Goal: Task Accomplishment & Management: Use online tool/utility

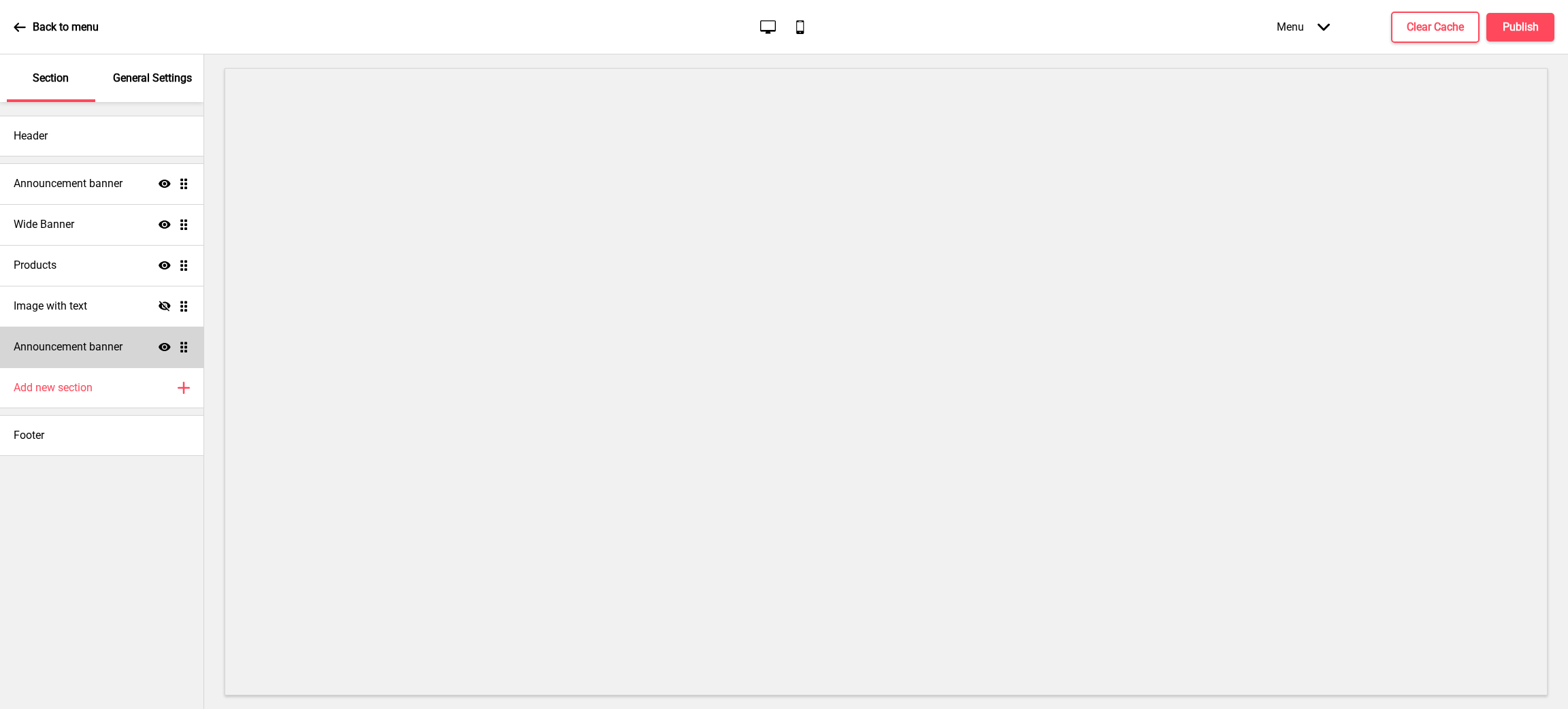
click at [109, 343] on h4 "Announcement banner" at bounding box center [67, 347] width 109 height 15
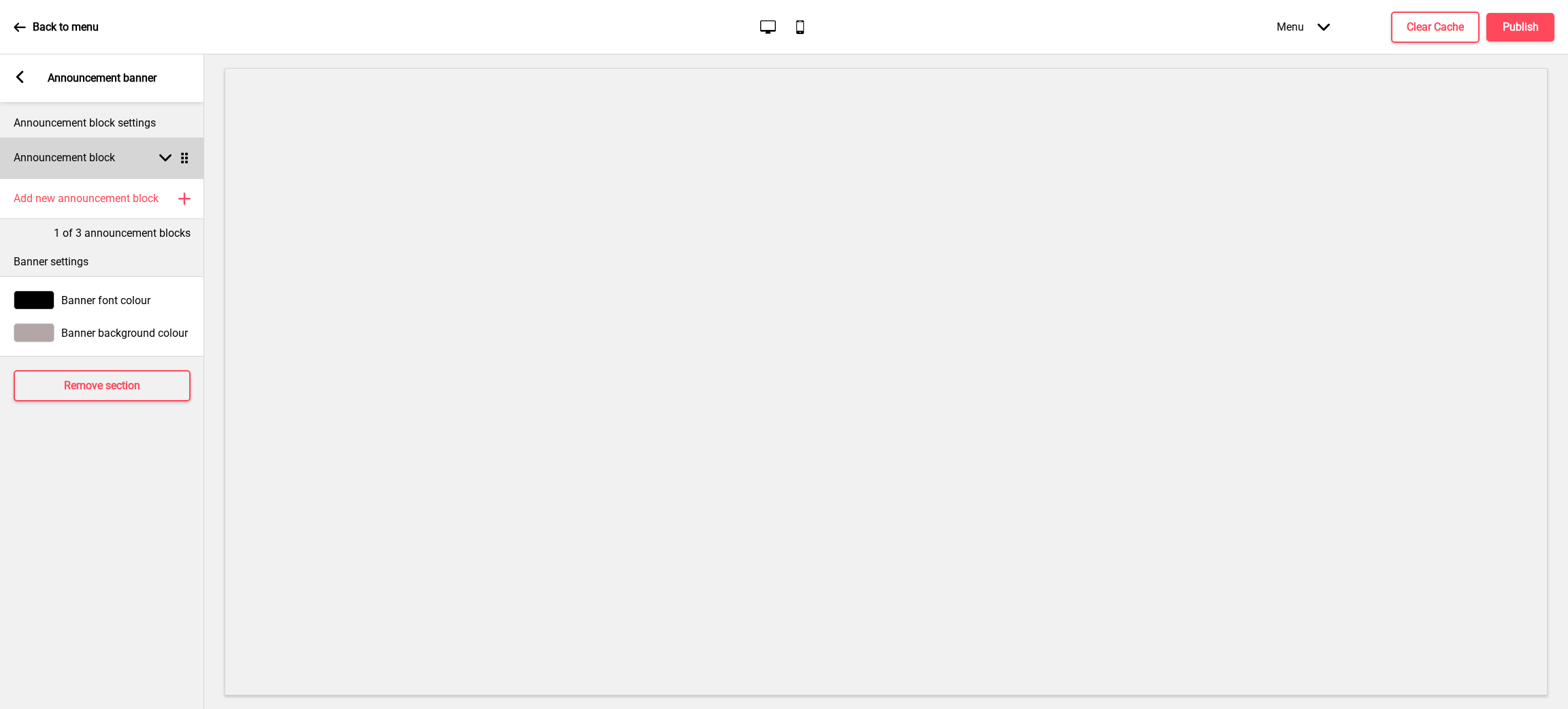
click at [164, 156] on rect at bounding box center [166, 158] width 13 height 13
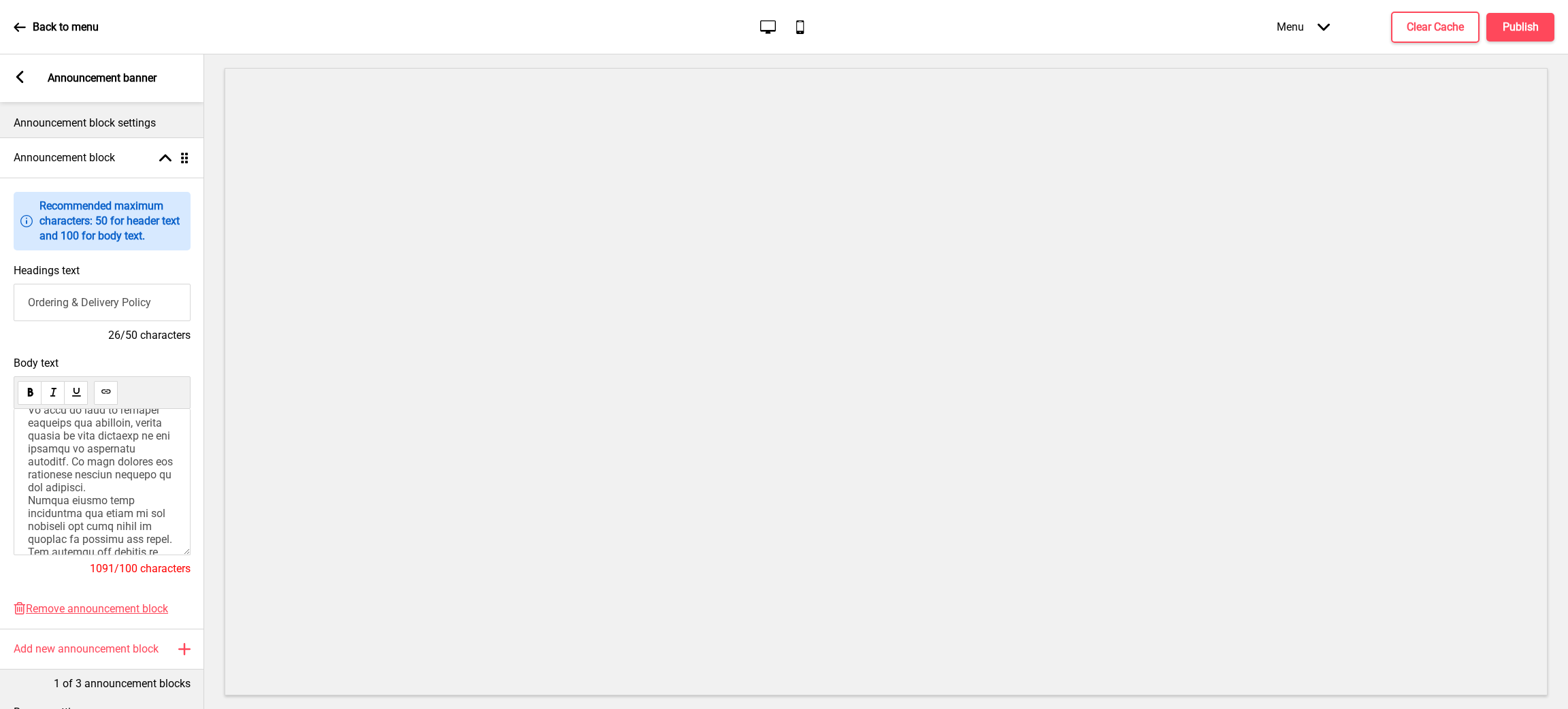
scroll to position [350, 0]
click at [79, 473] on span at bounding box center [104, 354] width 151 height 556
copy span "London Probiotics Technology contracts external couriers for our deliveries. Lo…"
click at [67, 494] on span at bounding box center [104, 354] width 151 height 556
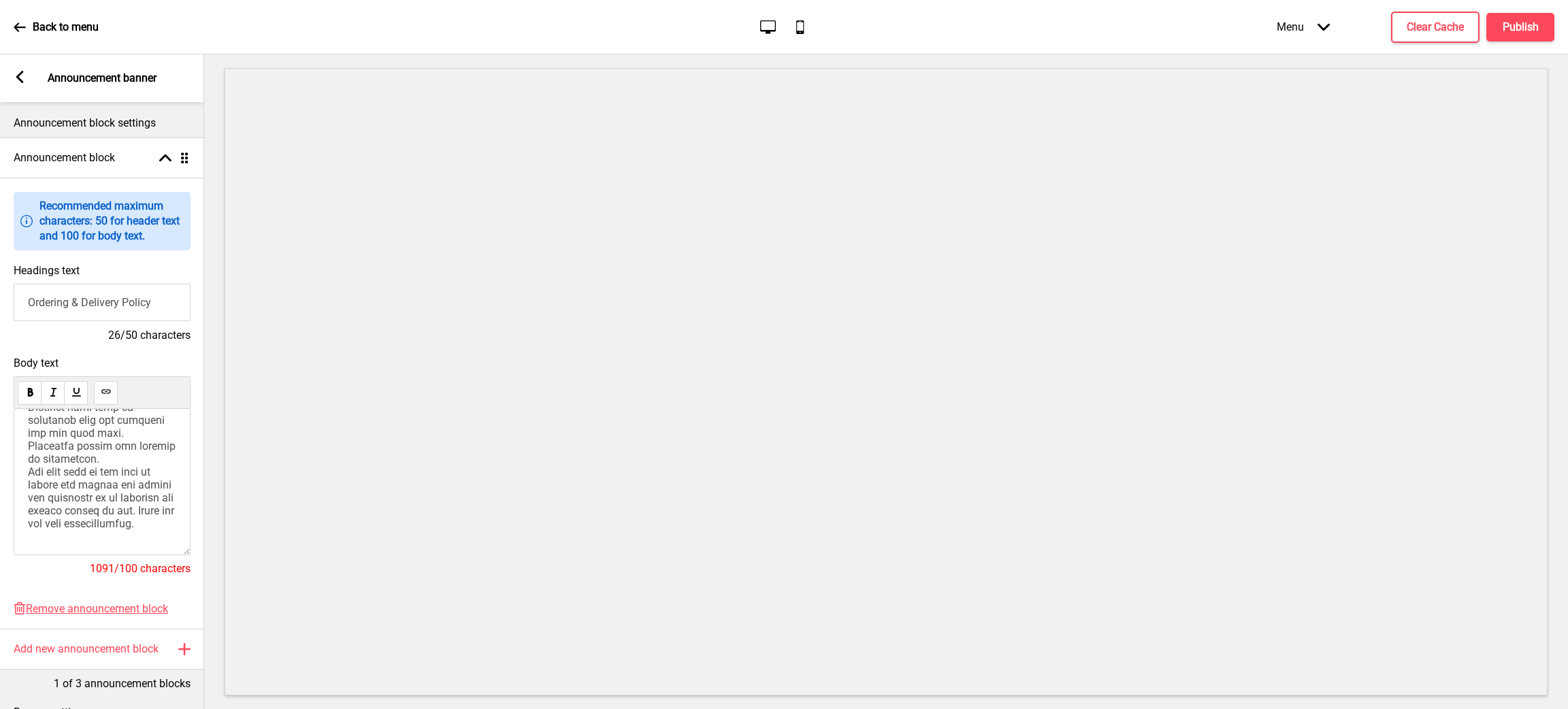
click at [136, 522] on p at bounding box center [102, 252] width 148 height 556
drag, startPoint x: 146, startPoint y: 524, endPoint x: 57, endPoint y: 399, distance: 153.4
click at [53, 399] on div "Body text 1091/100 characters" at bounding box center [102, 473] width 177 height 232
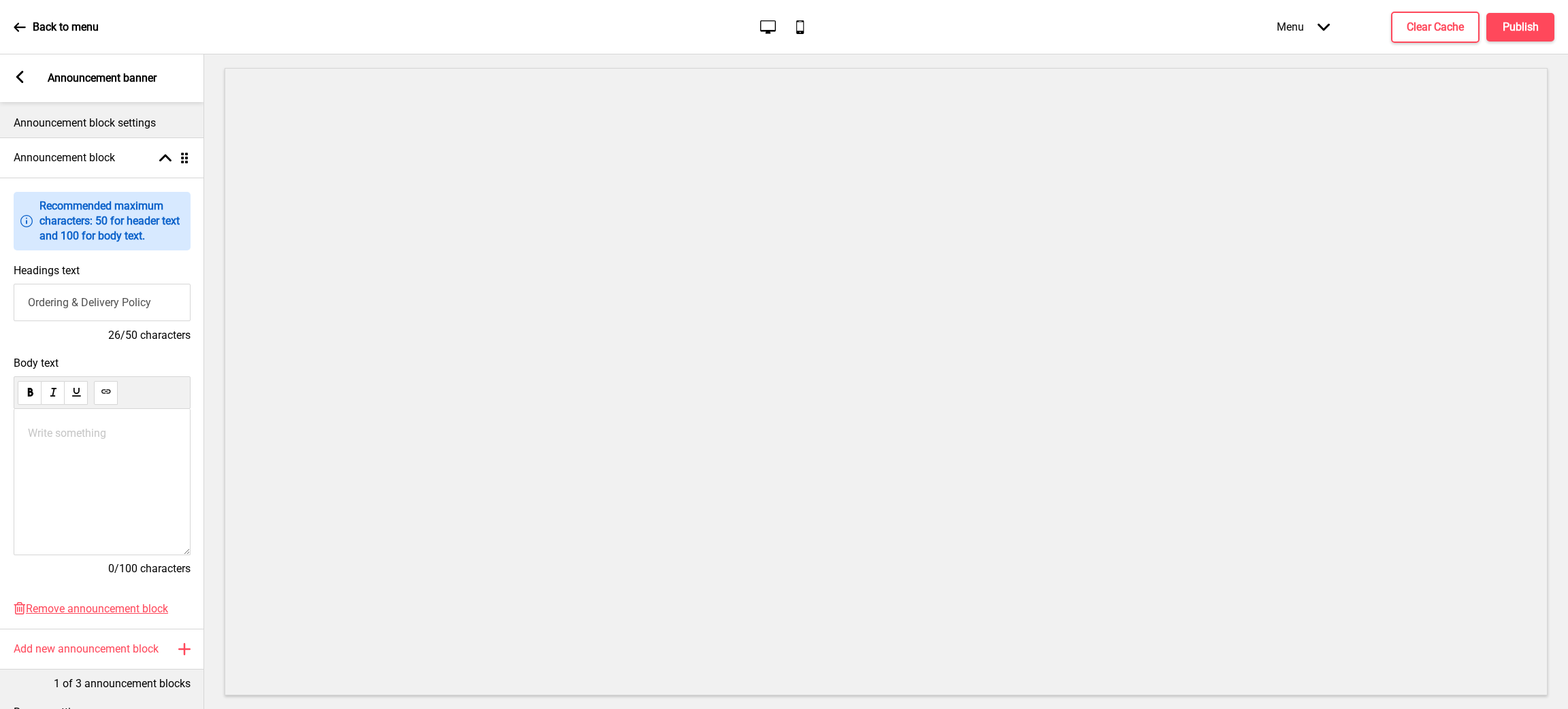
click at [93, 436] on p "Write something ﻿" at bounding box center [102, 433] width 148 height 13
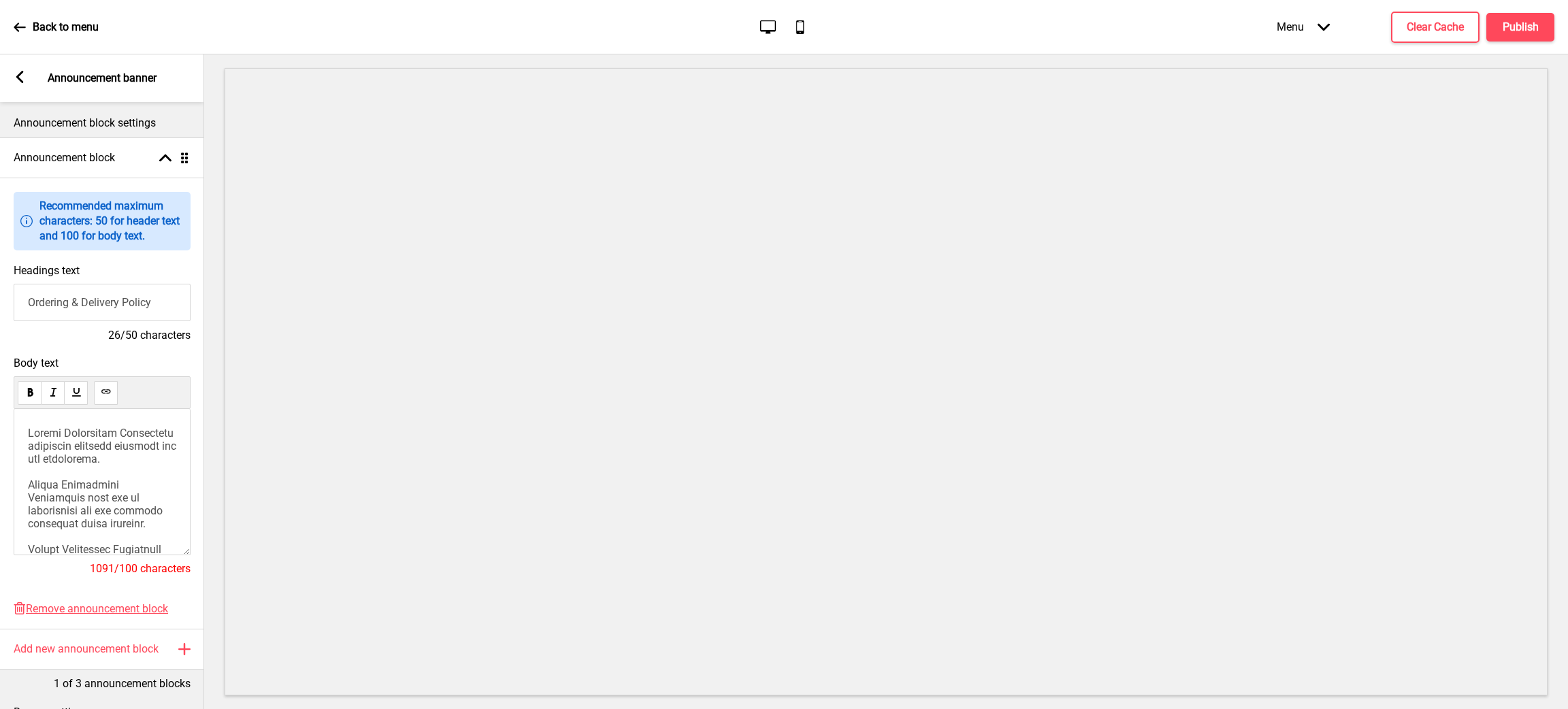
click at [52, 453] on p at bounding box center [102, 704] width 148 height 556
click at [31, 464] on span at bounding box center [104, 704] width 151 height 556
click at [28, 459] on span at bounding box center [104, 704] width 151 height 556
click at [29, 436] on span at bounding box center [104, 704] width 151 height 556
click at [30, 505] on span at bounding box center [104, 704] width 151 height 556
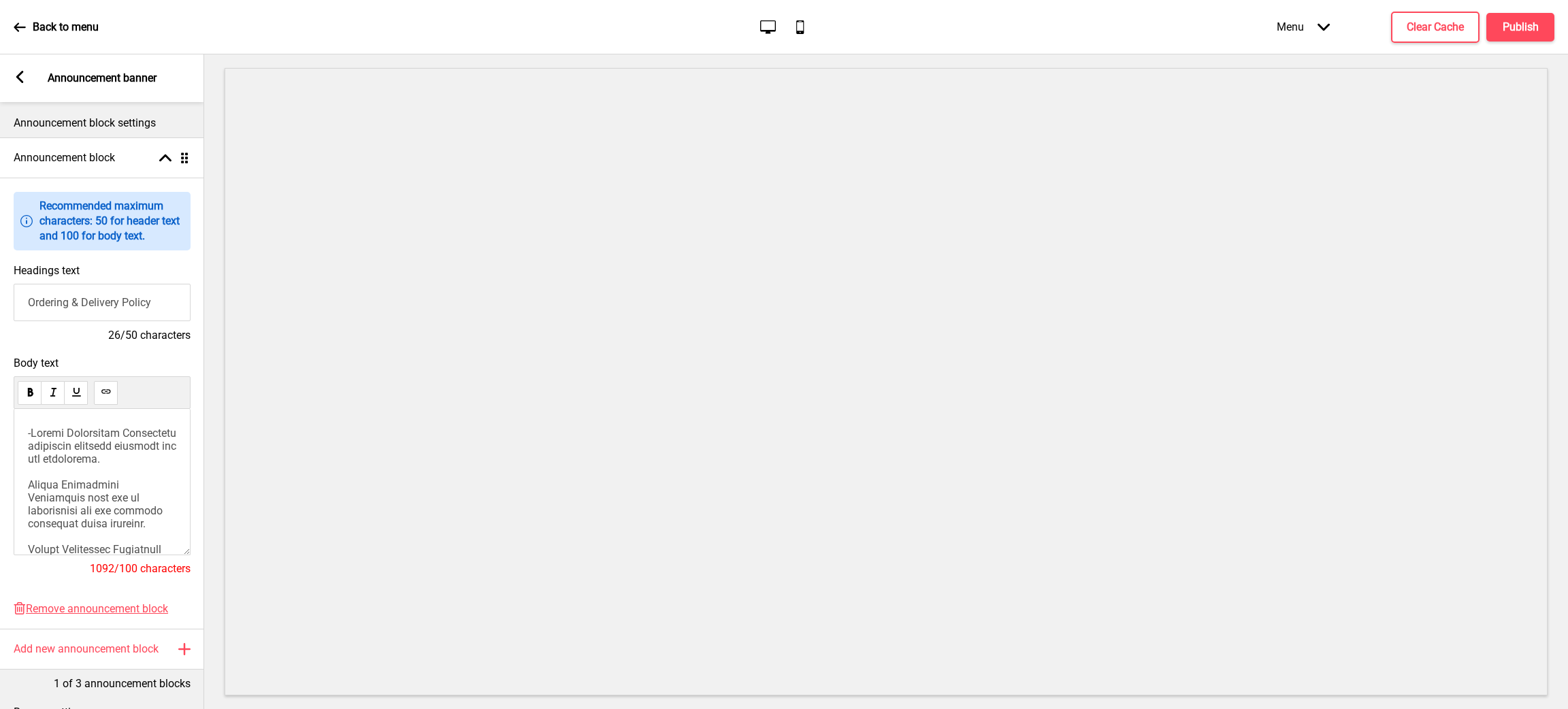
click at [31, 437] on span at bounding box center [104, 704] width 151 height 556
drag, startPoint x: 26, startPoint y: 504, endPoint x: 34, endPoint y: 509, distance: 9.4
click at [27, 504] on div at bounding box center [102, 482] width 177 height 146
click at [28, 512] on span at bounding box center [104, 704] width 151 height 556
click at [28, 506] on span at bounding box center [104, 704] width 151 height 556
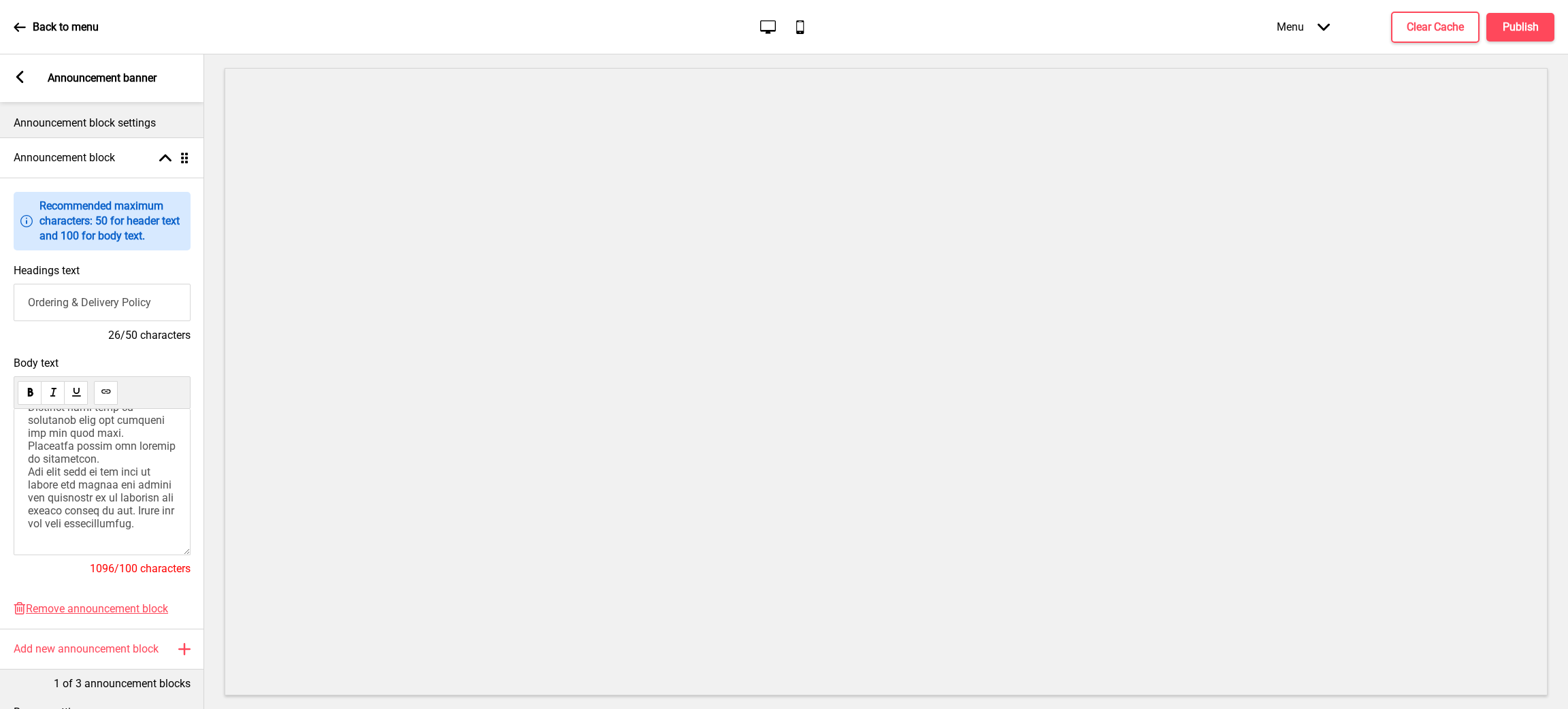
scroll to position [590, 0]
click at [23, 79] on rect at bounding box center [20, 77] width 13 height 13
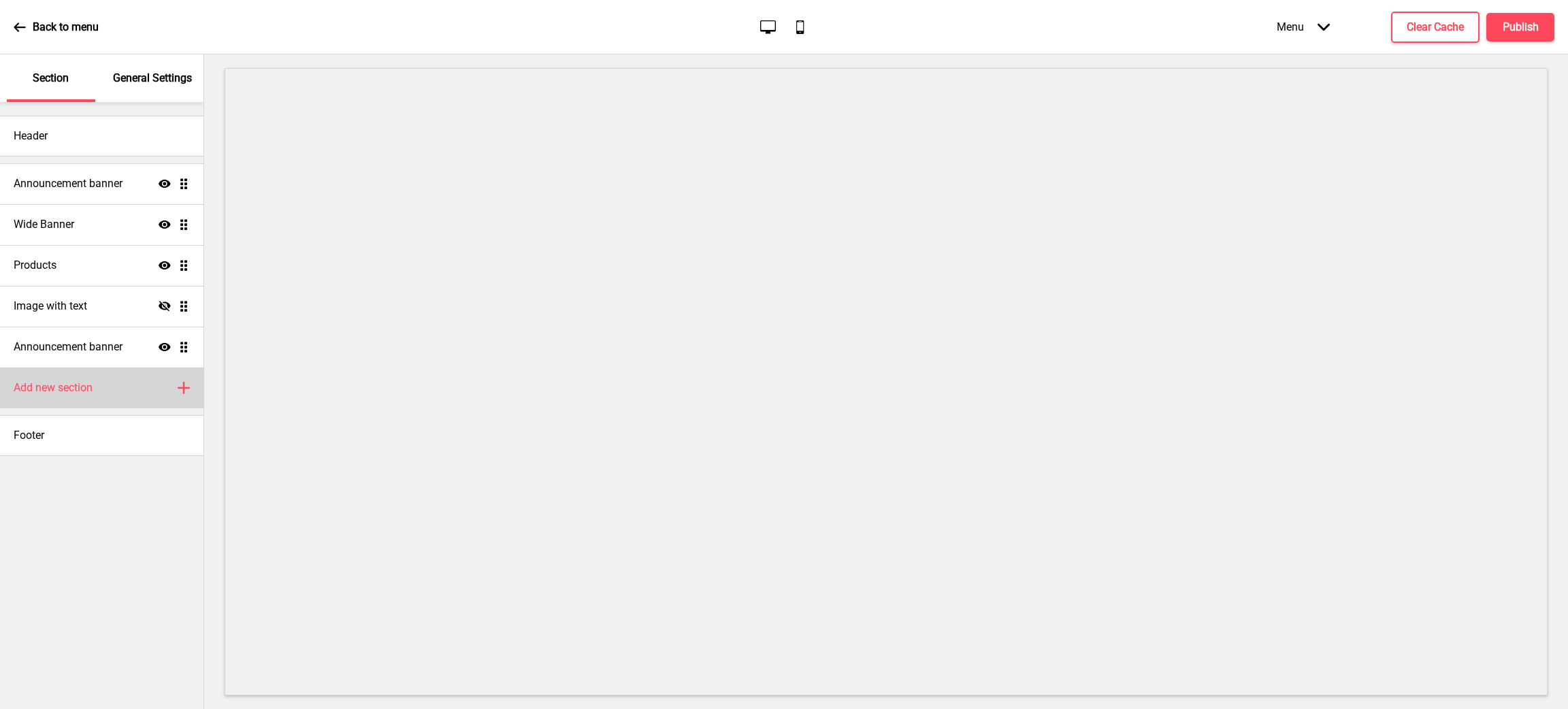
click at [84, 384] on h4 "Add new section" at bounding box center [53, 387] width 79 height 15
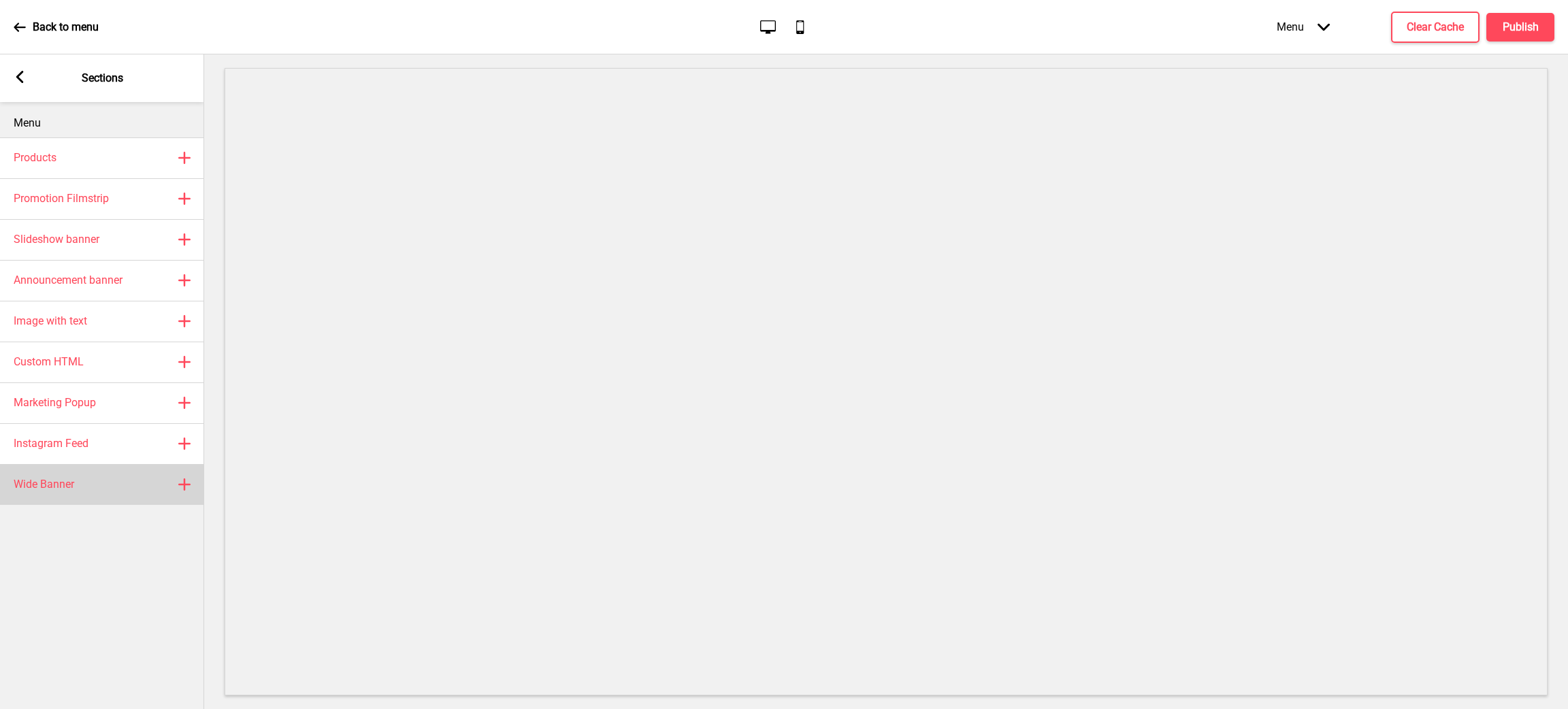
click at [105, 484] on div "Wide Banner Plus" at bounding box center [102, 485] width 204 height 41
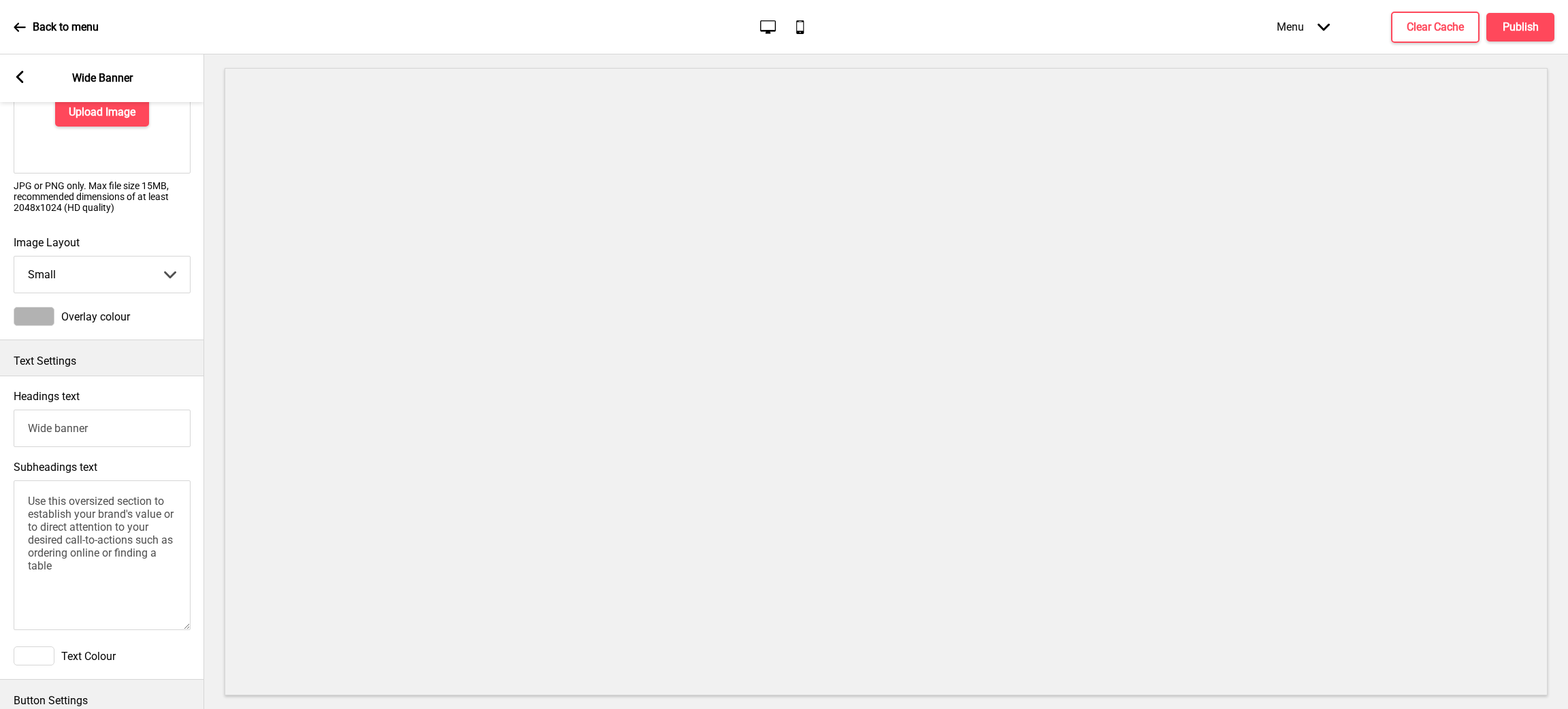
scroll to position [204, 0]
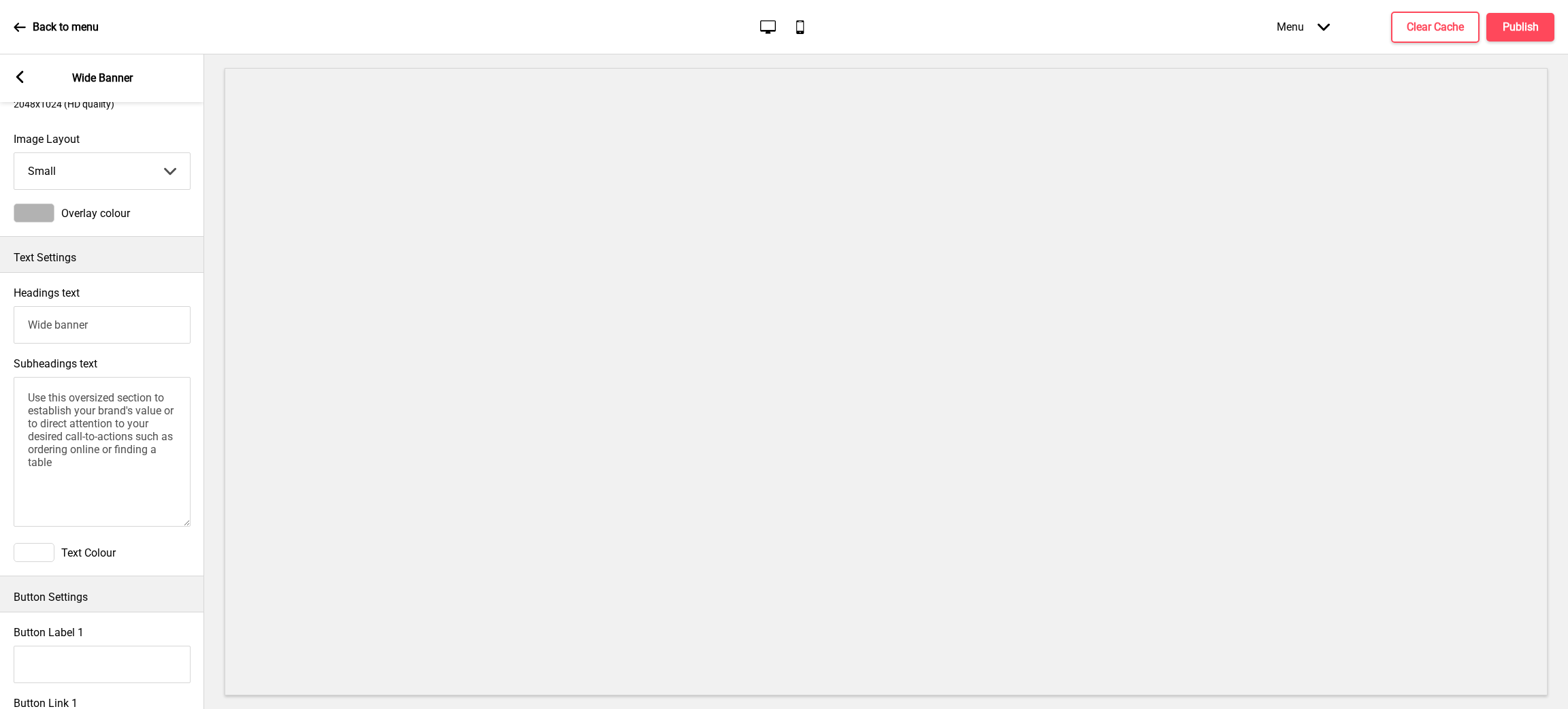
click at [68, 485] on textarea "Use this oversized section to establish your brand's value or to direct attenti…" at bounding box center [102, 452] width 177 height 150
drag, startPoint x: 68, startPoint y: 475, endPoint x: 18, endPoint y: 369, distance: 117.2
click at [18, 369] on div "Subheadings text Use this oversized section to establish your brand's value or …" at bounding box center [102, 443] width 204 height 186
click at [104, 169] on select "Small Medium Large" at bounding box center [102, 171] width 176 height 36
click at [14, 153] on select "Small Medium Large" at bounding box center [102, 171] width 176 height 36
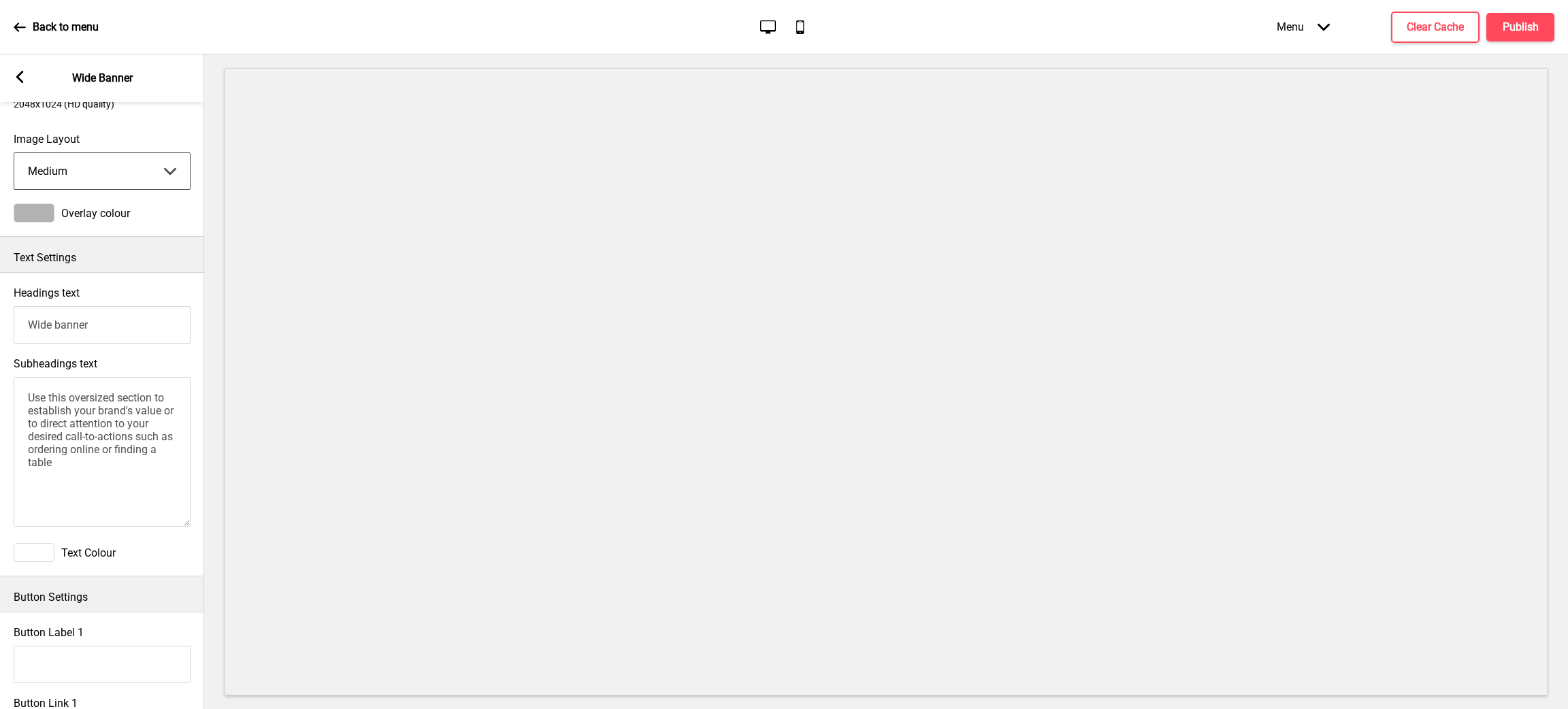
click at [103, 176] on select "Small Medium Large" at bounding box center [102, 171] width 176 height 36
select select "small"
click at [14, 153] on select "Small Medium Large" at bounding box center [102, 171] width 176 height 36
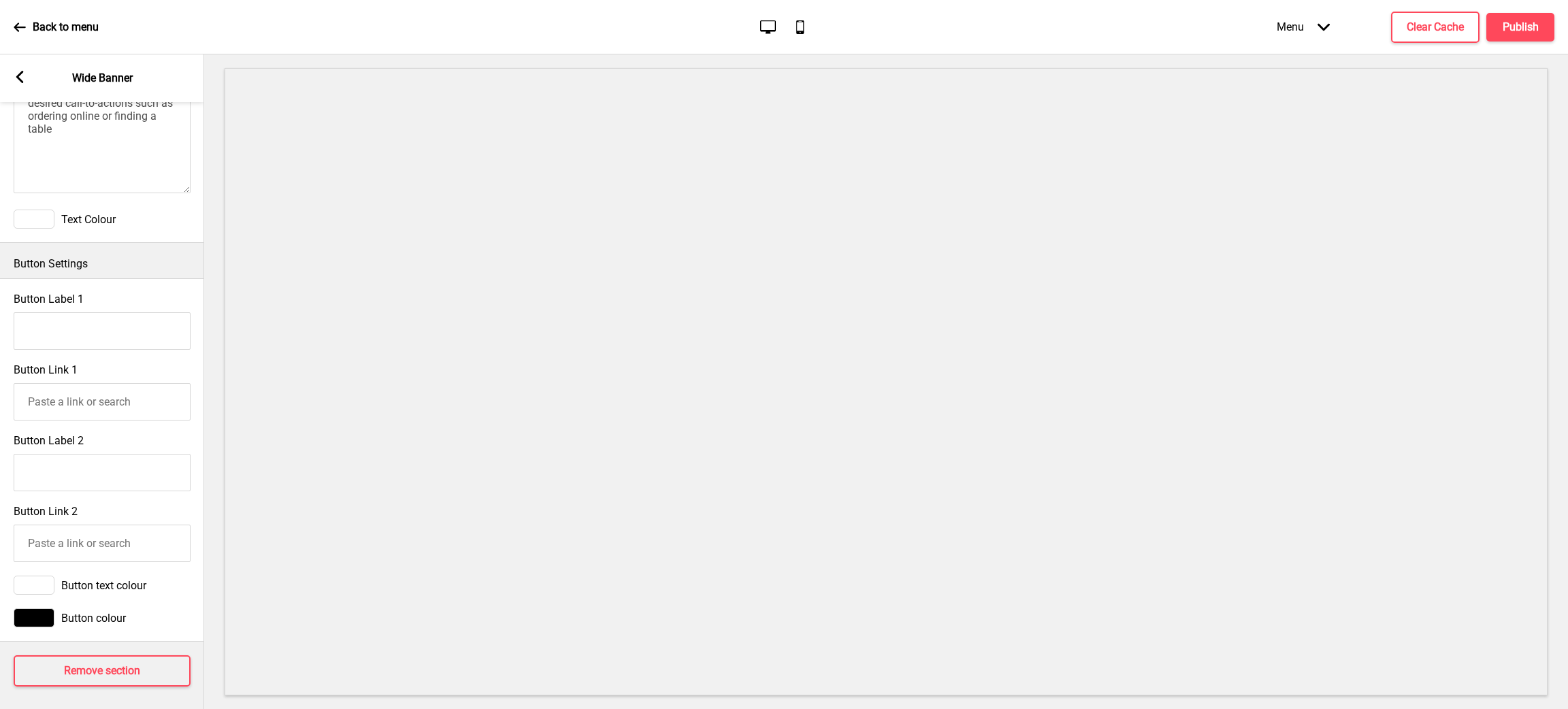
scroll to position [562, 0]
click at [17, 81] on rect at bounding box center [20, 77] width 13 height 13
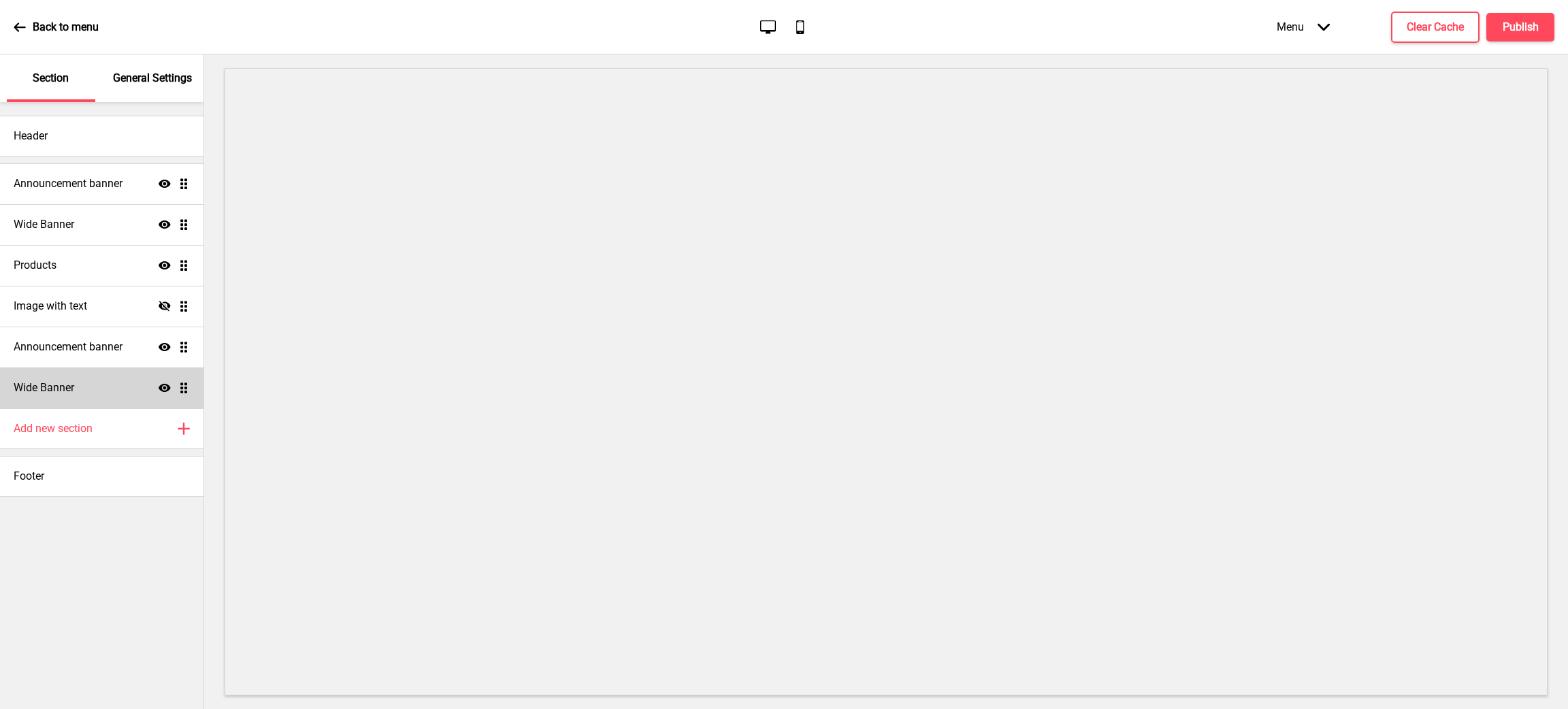
click at [136, 380] on div "Wide Banner Show Drag" at bounding box center [101, 387] width 203 height 41
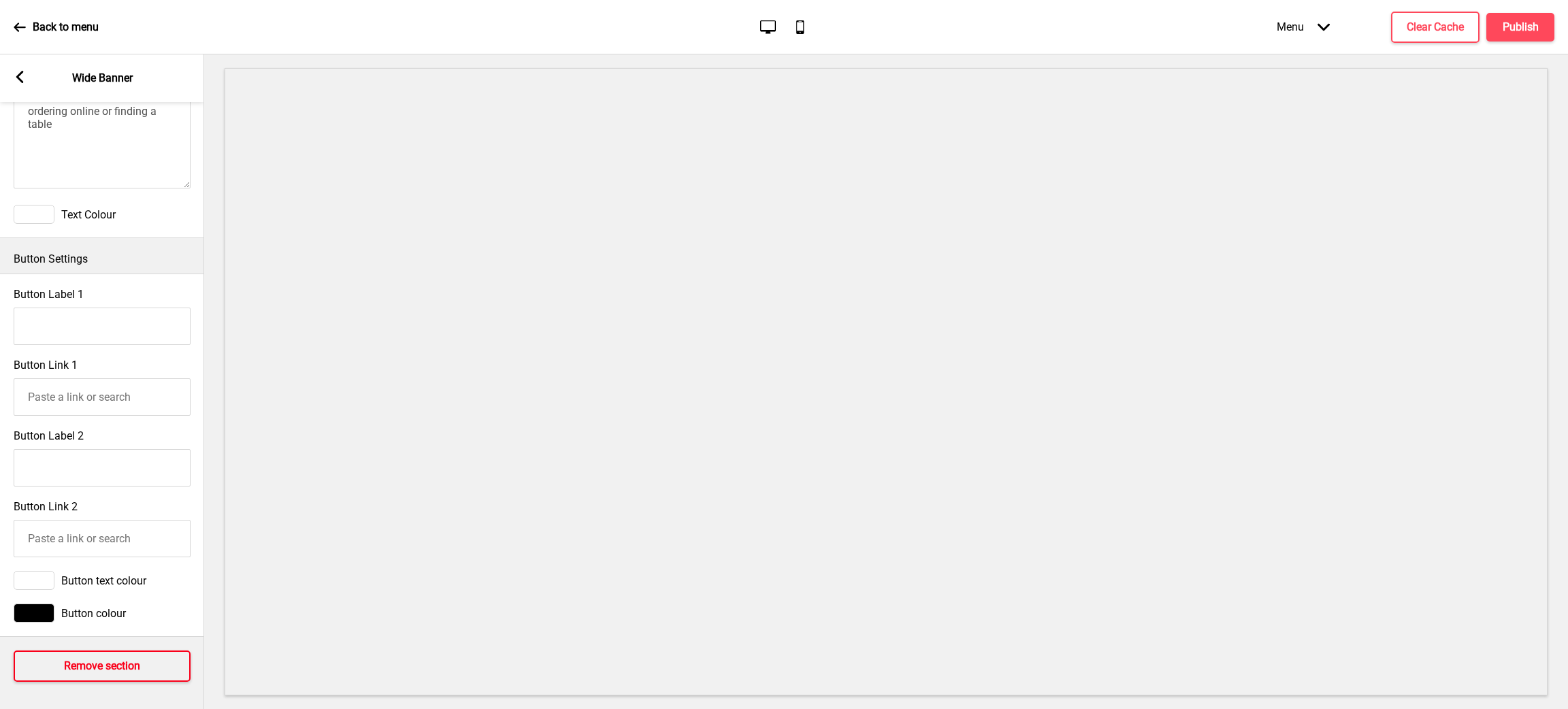
click at [110, 659] on button "Remove section" at bounding box center [102, 666] width 177 height 31
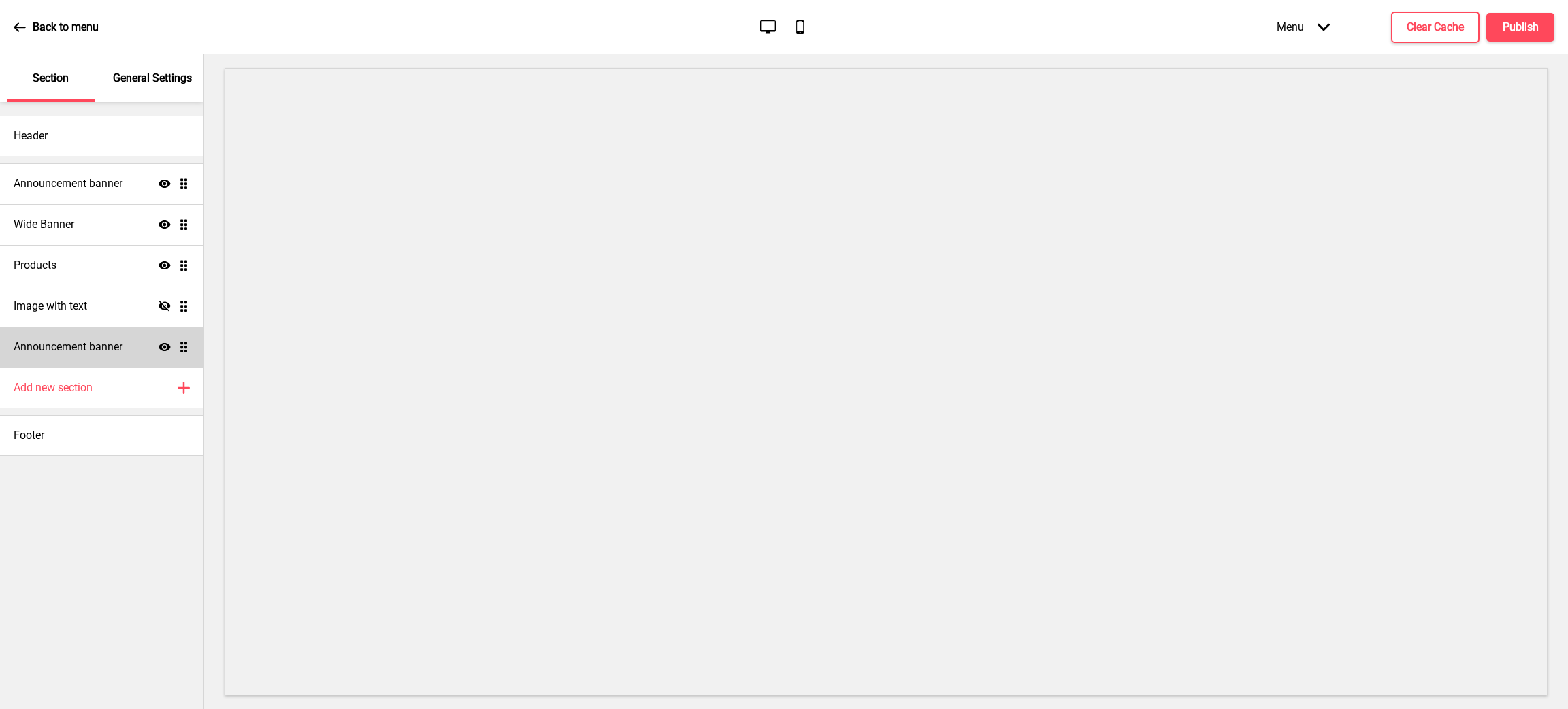
click at [111, 348] on h4 "Announcement banner" at bounding box center [67, 347] width 109 height 15
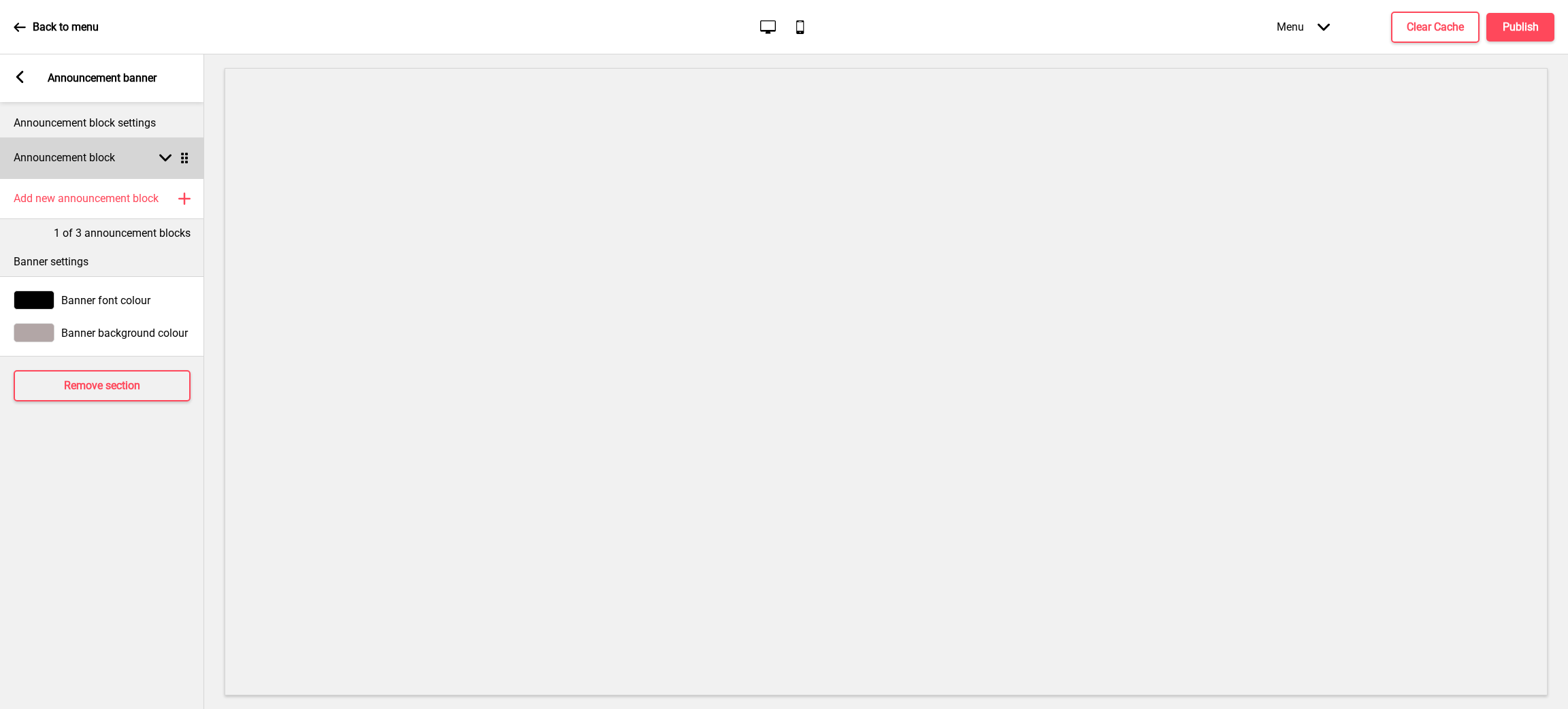
click at [182, 161] on ul "Announcement block Arrow down Drag" at bounding box center [102, 158] width 204 height 41
click at [167, 158] on icon at bounding box center [166, 158] width 13 height 8
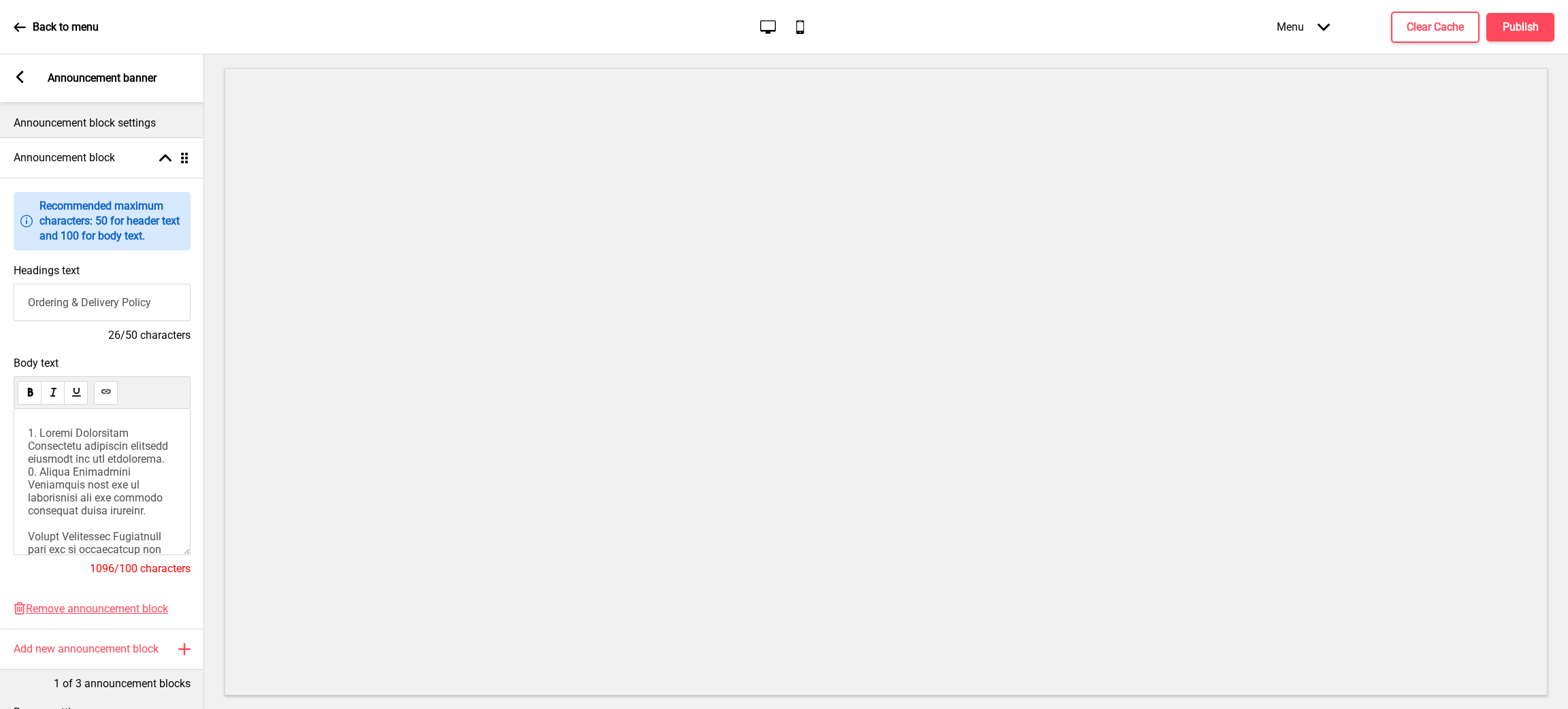
click at [31, 307] on input "Ordering & Delivery Policy" at bounding box center [102, 303] width 177 height 38
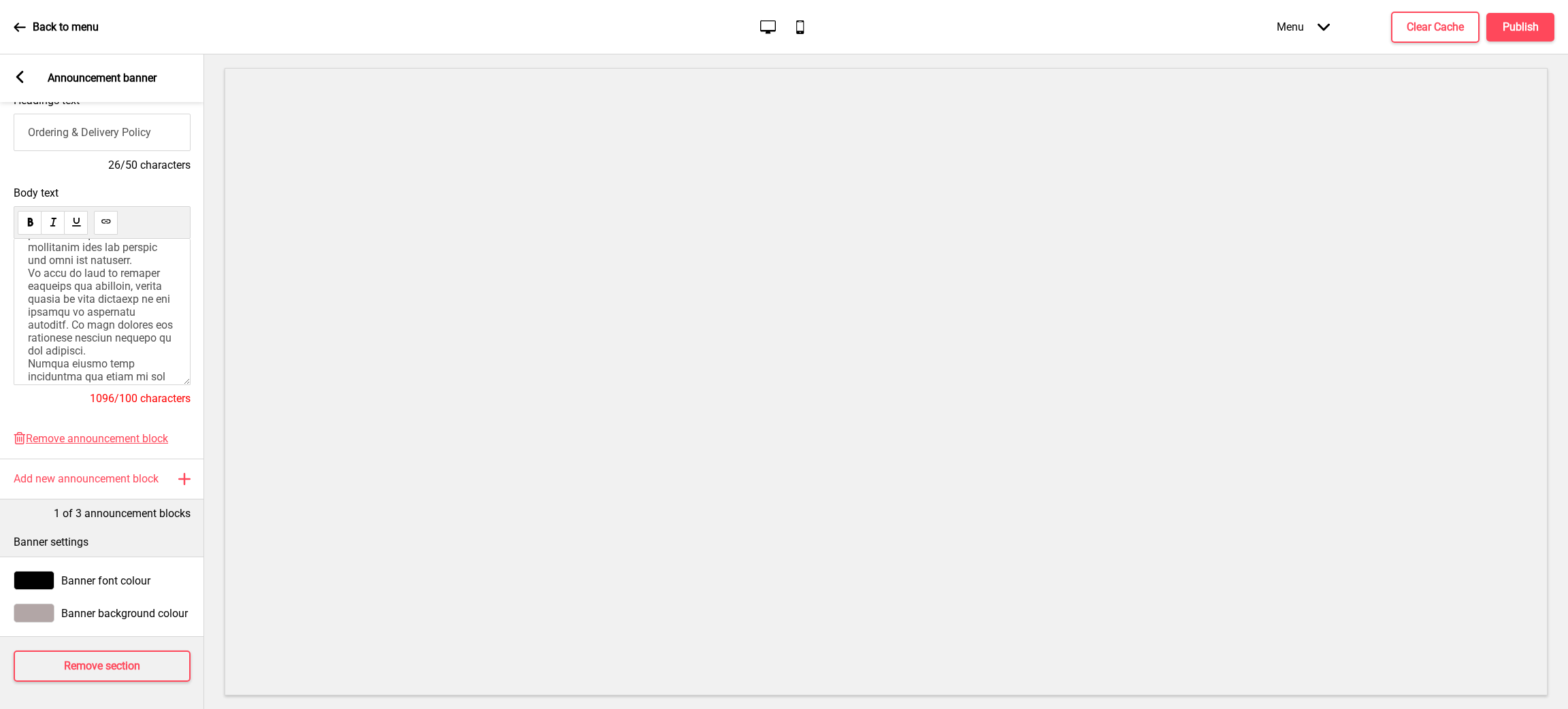
scroll to position [102, 0]
click at [27, 269] on div at bounding box center [102, 311] width 177 height 146
click at [30, 274] on span at bounding box center [104, 426] width 151 height 543
click at [109, 336] on span at bounding box center [104, 348] width 151 height 530
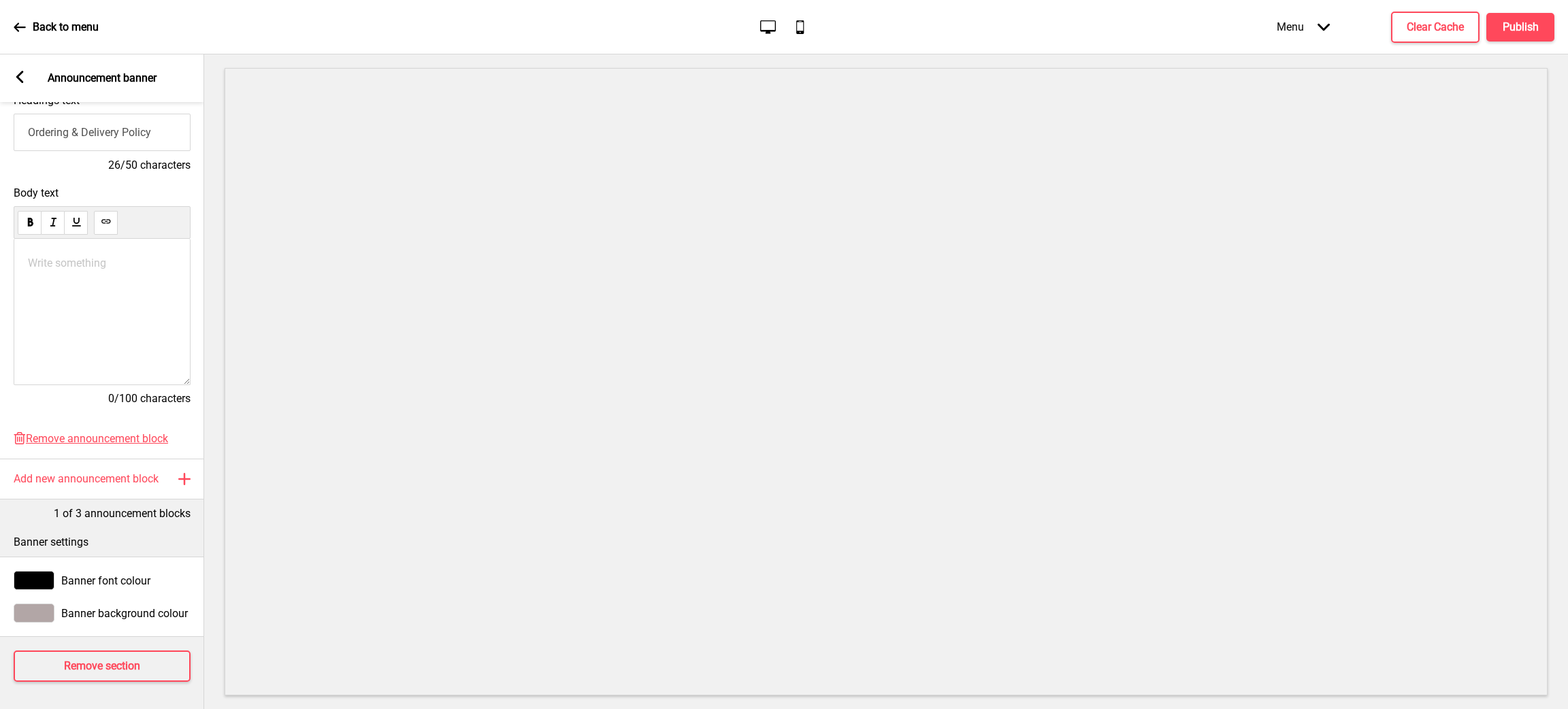
scroll to position [0, 0]
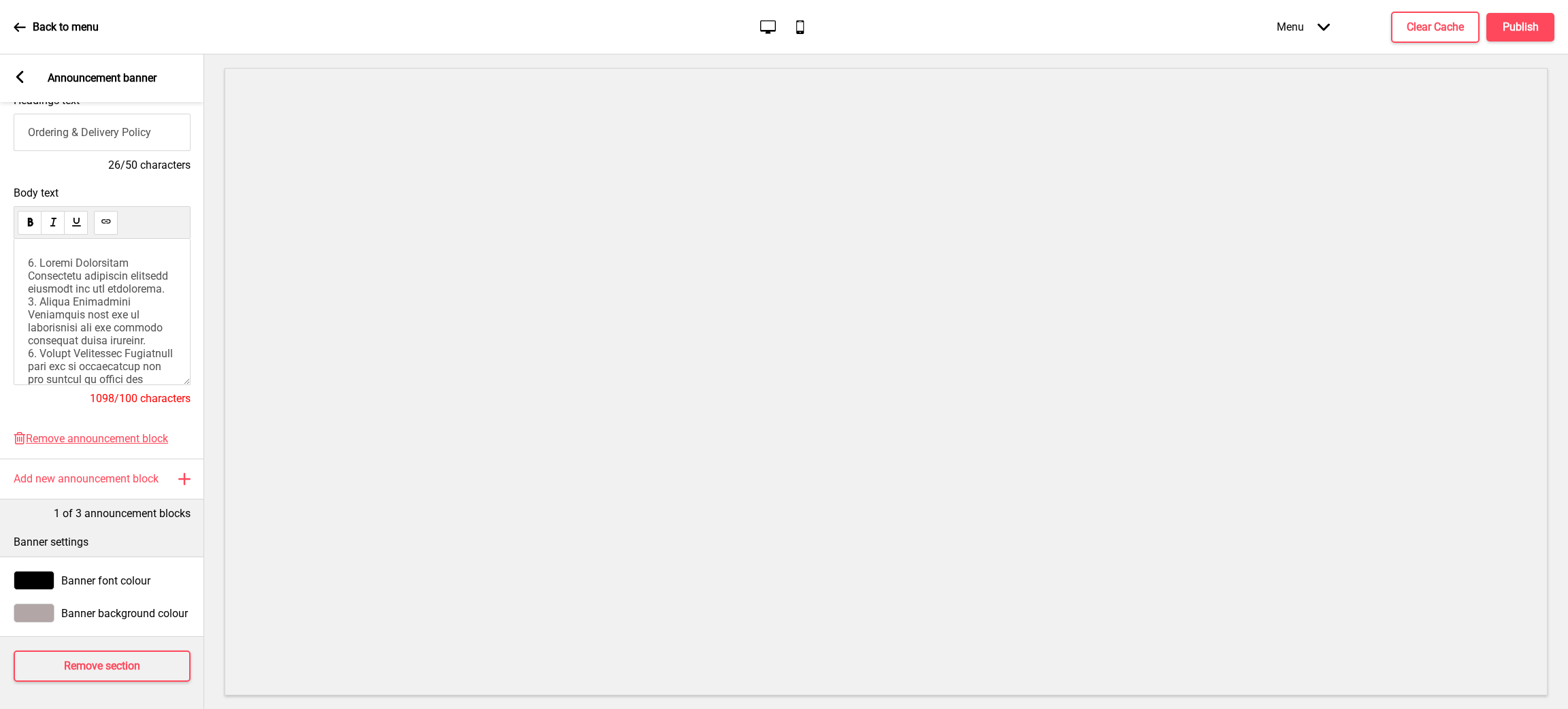
click at [109, 336] on span at bounding box center [104, 522] width 151 height 530
click at [24, 335] on div at bounding box center [102, 311] width 177 height 146
click at [27, 337] on div at bounding box center [102, 311] width 177 height 146
click at [28, 336] on span at bounding box center [104, 400] width 151 height 530
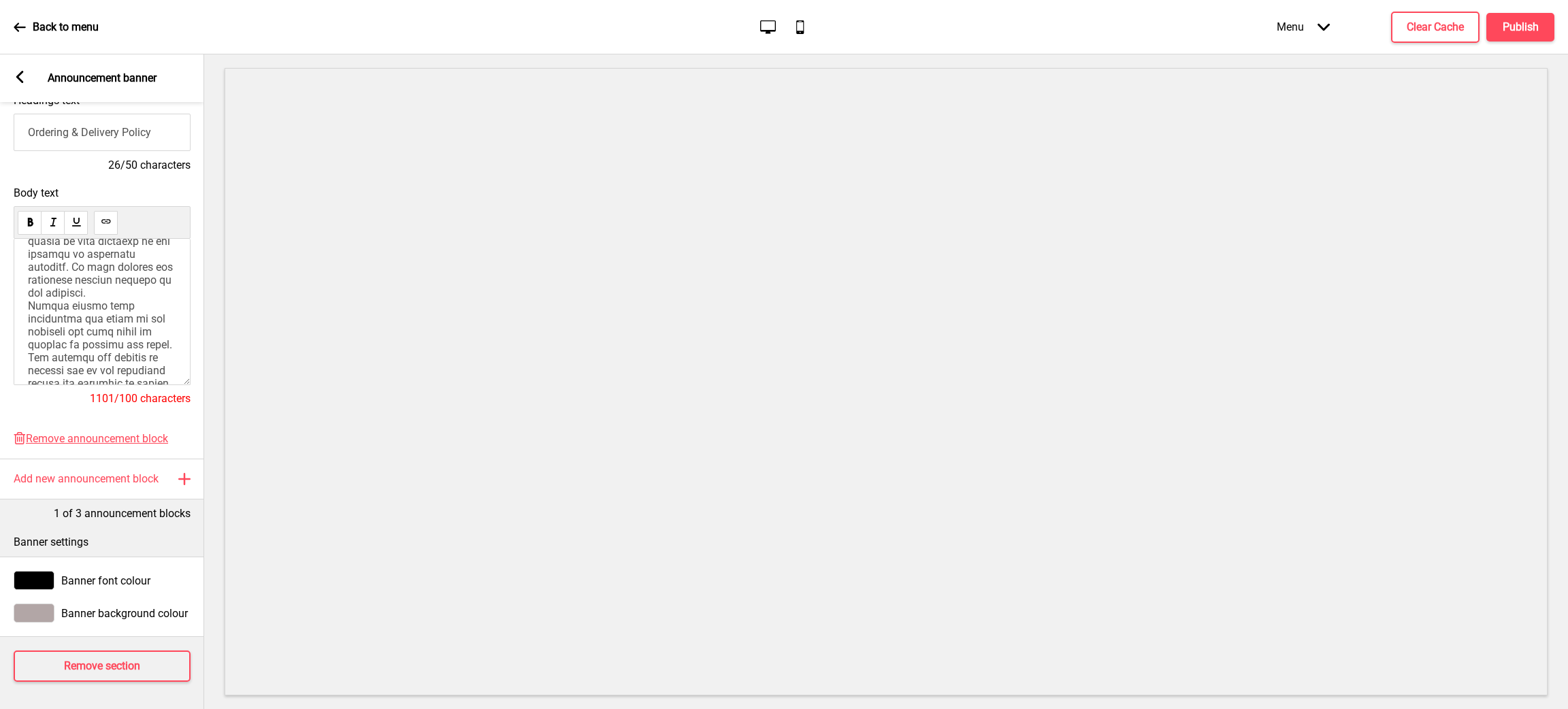
scroll to position [204, 0]
click at [28, 325] on span at bounding box center [104, 318] width 151 height 530
click at [30, 279] on span at bounding box center [104, 237] width 151 height 530
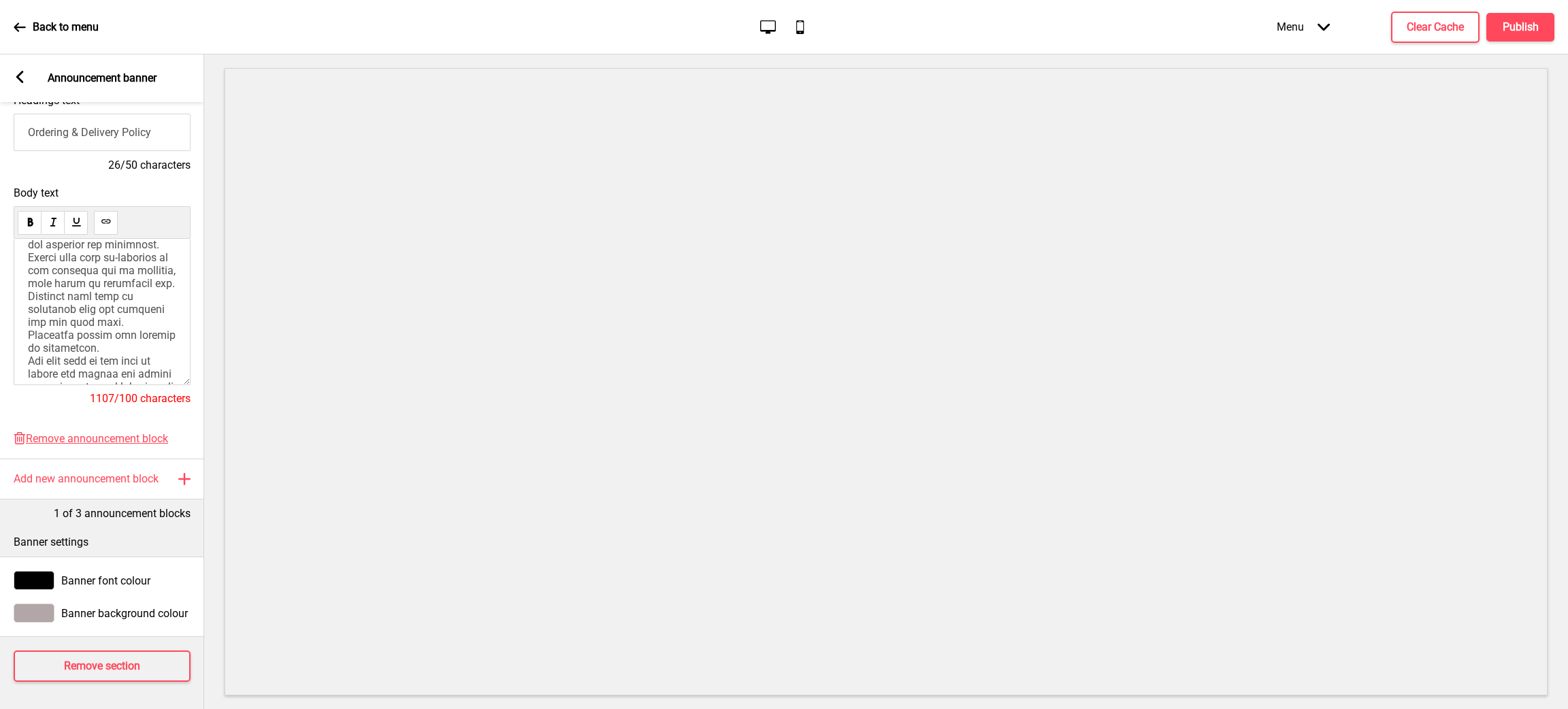
click at [25, 346] on div at bounding box center [102, 311] width 177 height 146
click at [30, 339] on span at bounding box center [104, 155] width 151 height 530
click at [31, 274] on span at bounding box center [104, 89] width 151 height 543
click at [28, 315] on span at bounding box center [104, 89] width 151 height 543
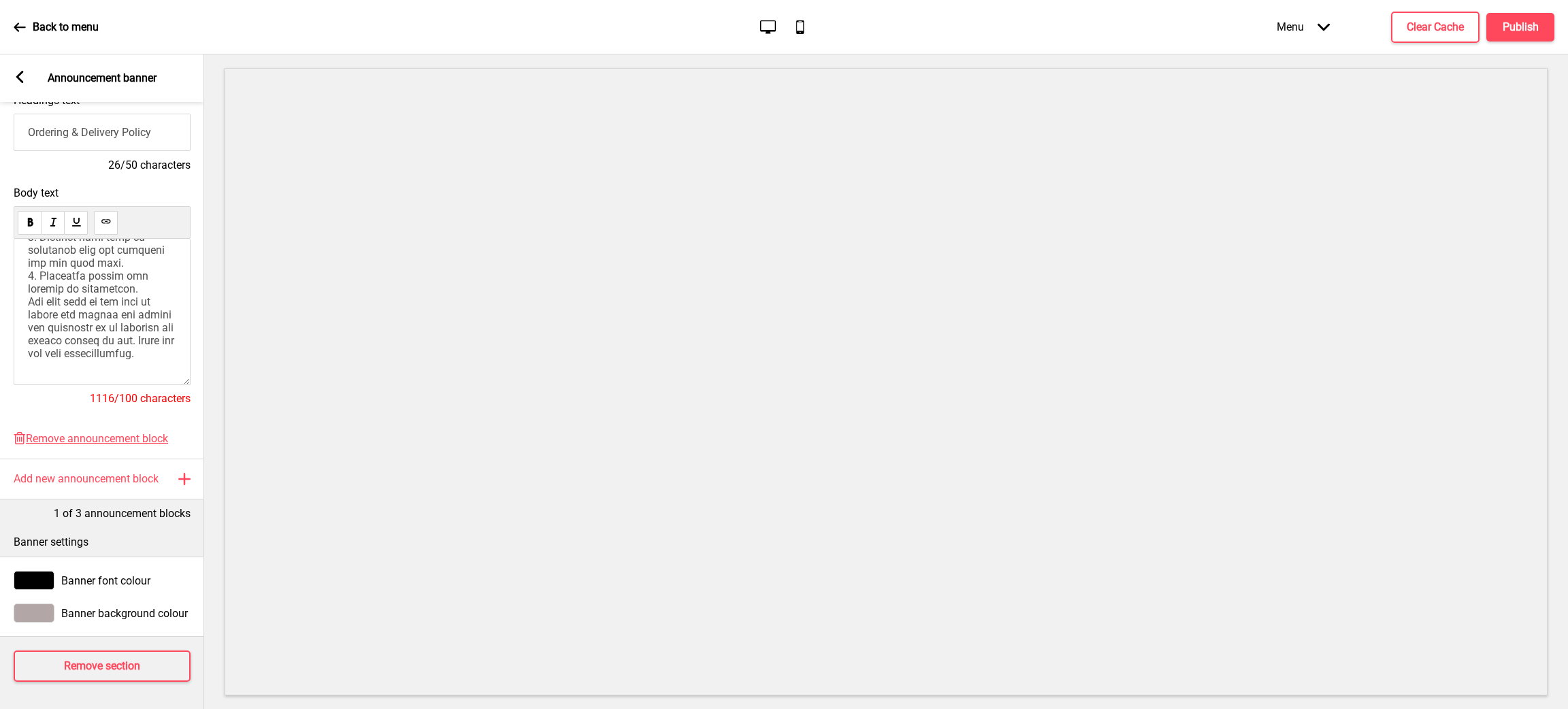
scroll to position [576, 0]
click at [100, 314] on span at bounding box center [104, 89] width 151 height 543
click at [26, 259] on div at bounding box center [102, 311] width 177 height 146
click at [31, 259] on span at bounding box center [104, 89] width 151 height 543
click at [75, 311] on span "Our team will do our best to assist and ensure all orders are delivered at an a…" at bounding box center [96, 321] width 135 height 78
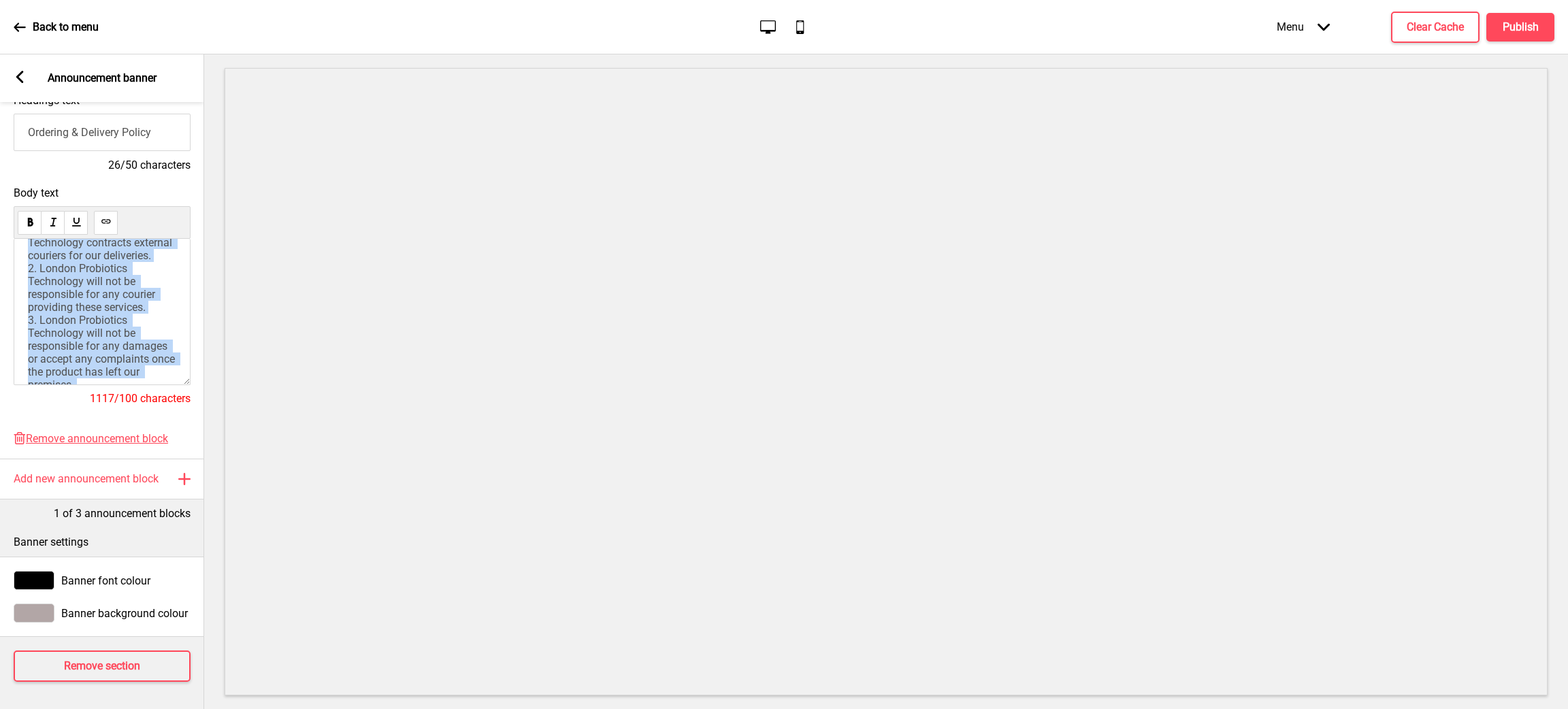
scroll to position [0, 0]
drag, startPoint x: 133, startPoint y: 351, endPoint x: 27, endPoint y: 241, distance: 152.8
click at [18, 245] on div "1. London Probiotics Technology contracts external couriers for our deliveries.…" at bounding box center [102, 311] width 177 height 146
click at [137, 293] on p "1. London Probiotics Technology contracts external couriers for our deliveries.…" at bounding box center [102, 496] width 148 height 478
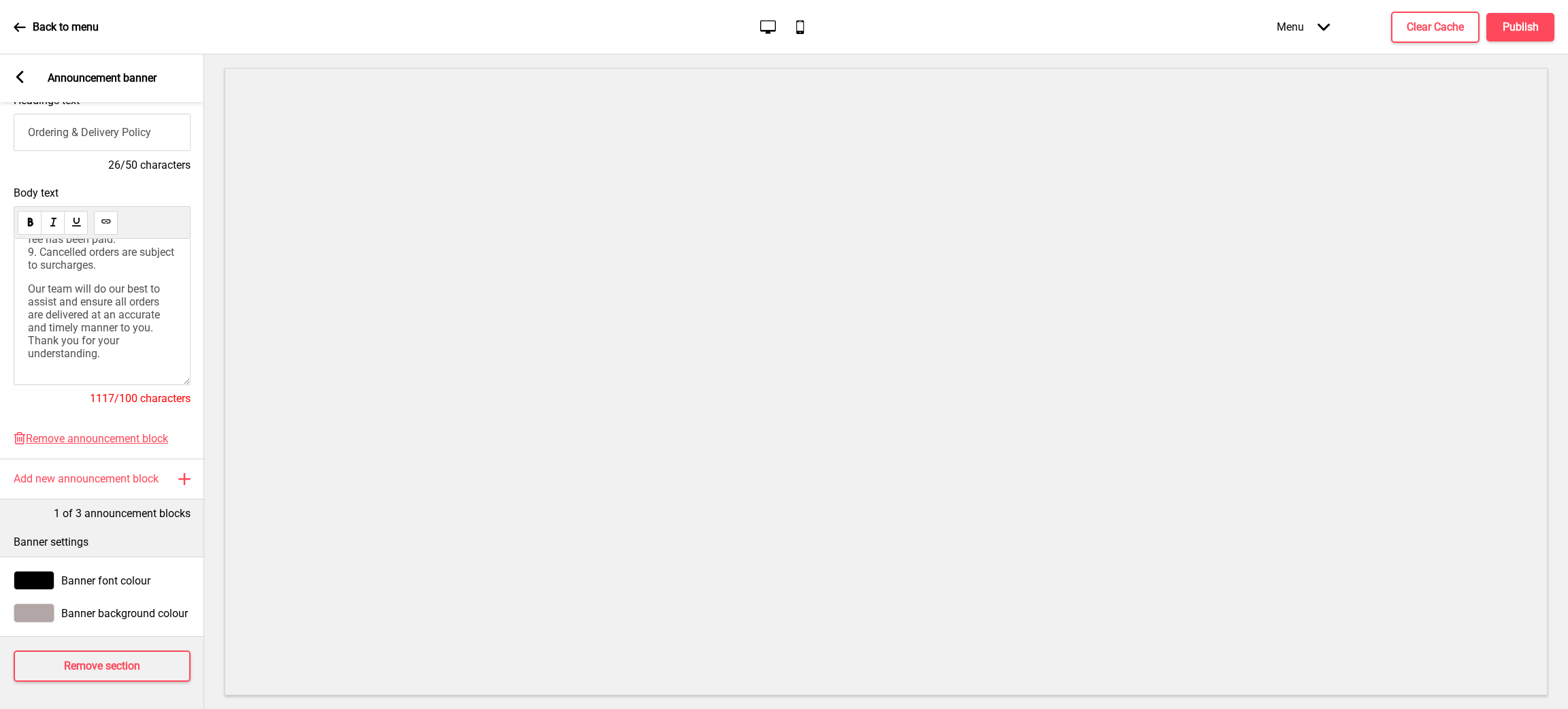
scroll to position [601, 0]
click at [79, 322] on span "Our team will do our best to assist and ensure all orders are delivered at an a…" at bounding box center [96, 321] width 135 height 78
click at [121, 334] on p "Our team will do our best to assist and ensure all orders are delivered at an a…" at bounding box center [102, 321] width 148 height 78
drag, startPoint x: 29, startPoint y: 248, endPoint x: 115, endPoint y: 387, distance: 163.5
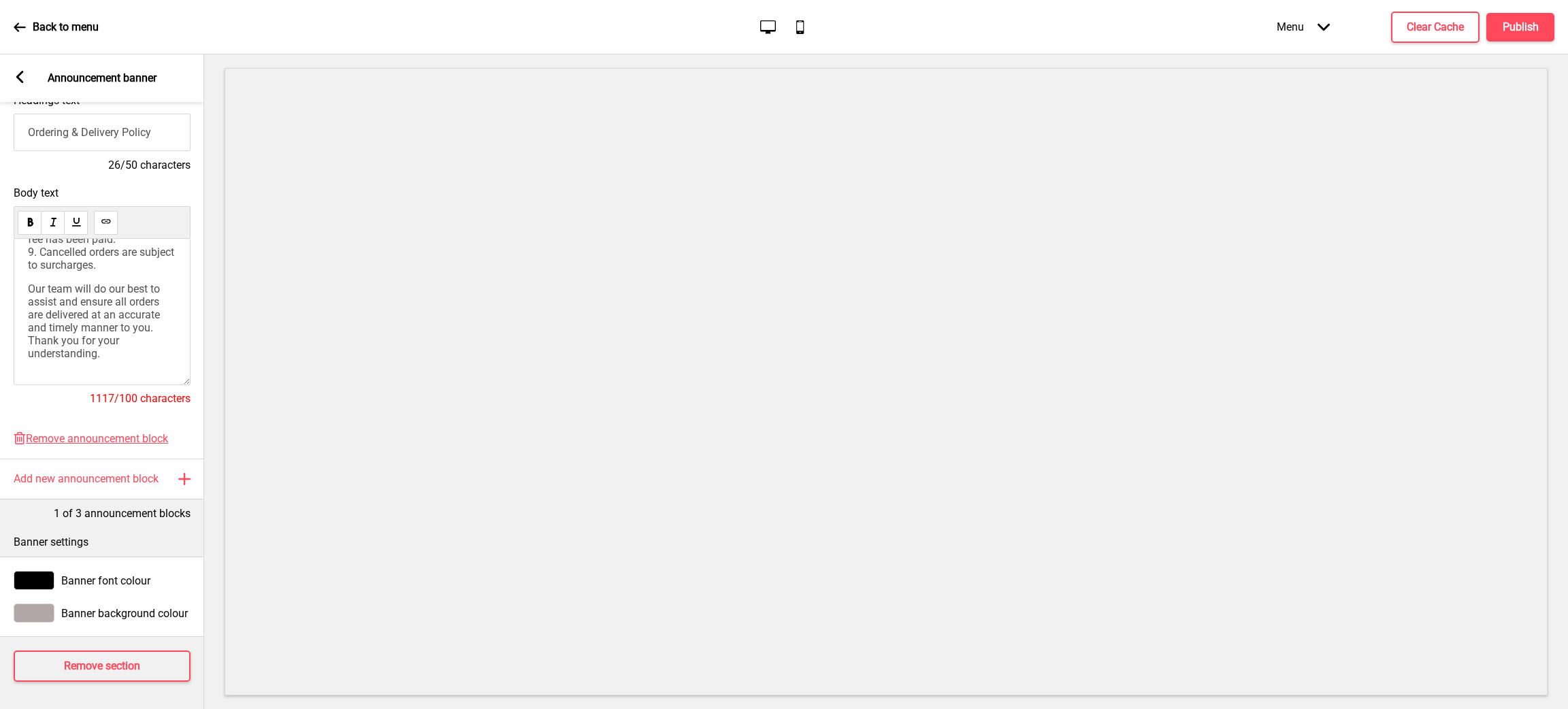
click at [115, 387] on div "Body text 1. London Probiotics Technology contracts external couriers for our d…" at bounding box center [102, 303] width 177 height 232
copy div "1. London Probiotics Technology contracts external couriers for our deliveries.…"
click at [16, 77] on icon at bounding box center [20, 77] width 8 height 13
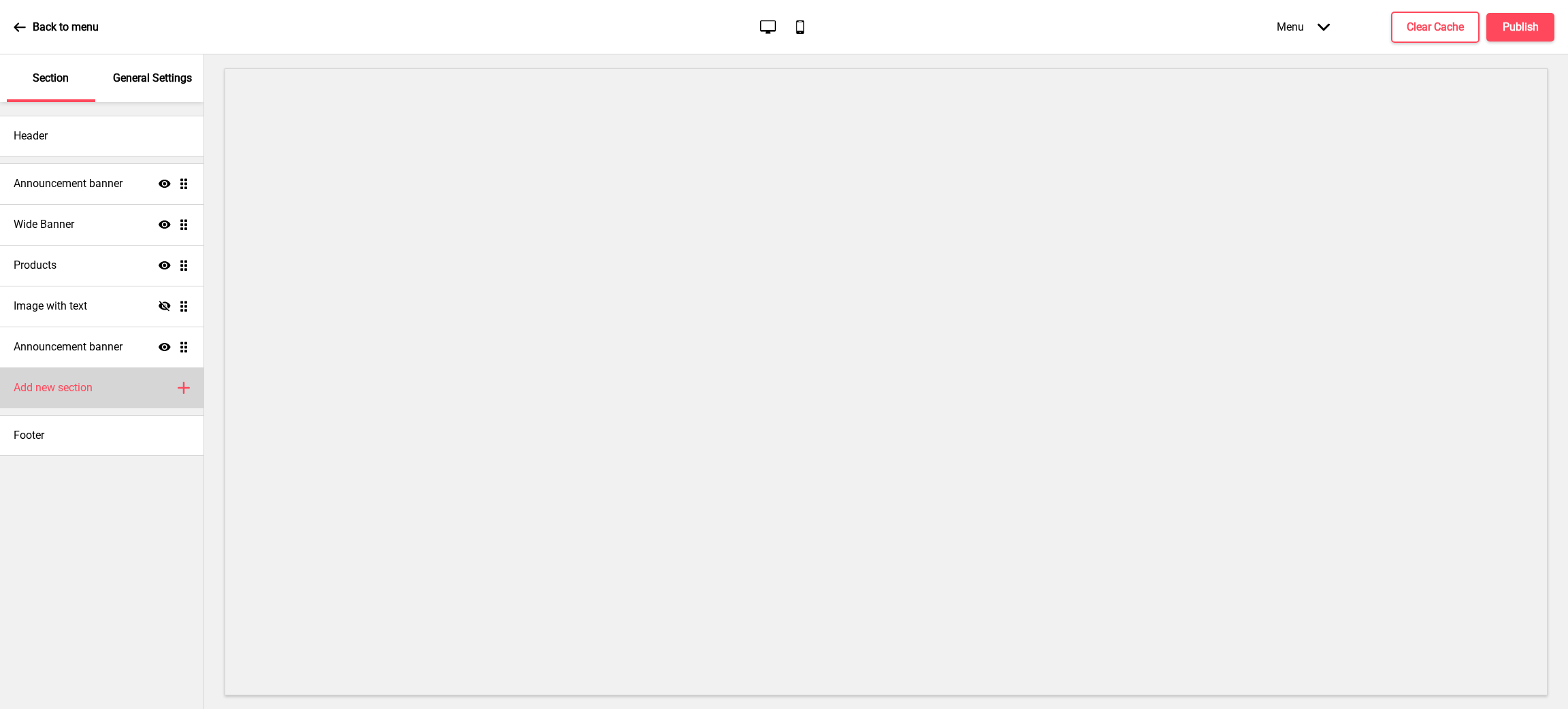
click at [108, 390] on div "Add new section Plus" at bounding box center [101, 387] width 203 height 41
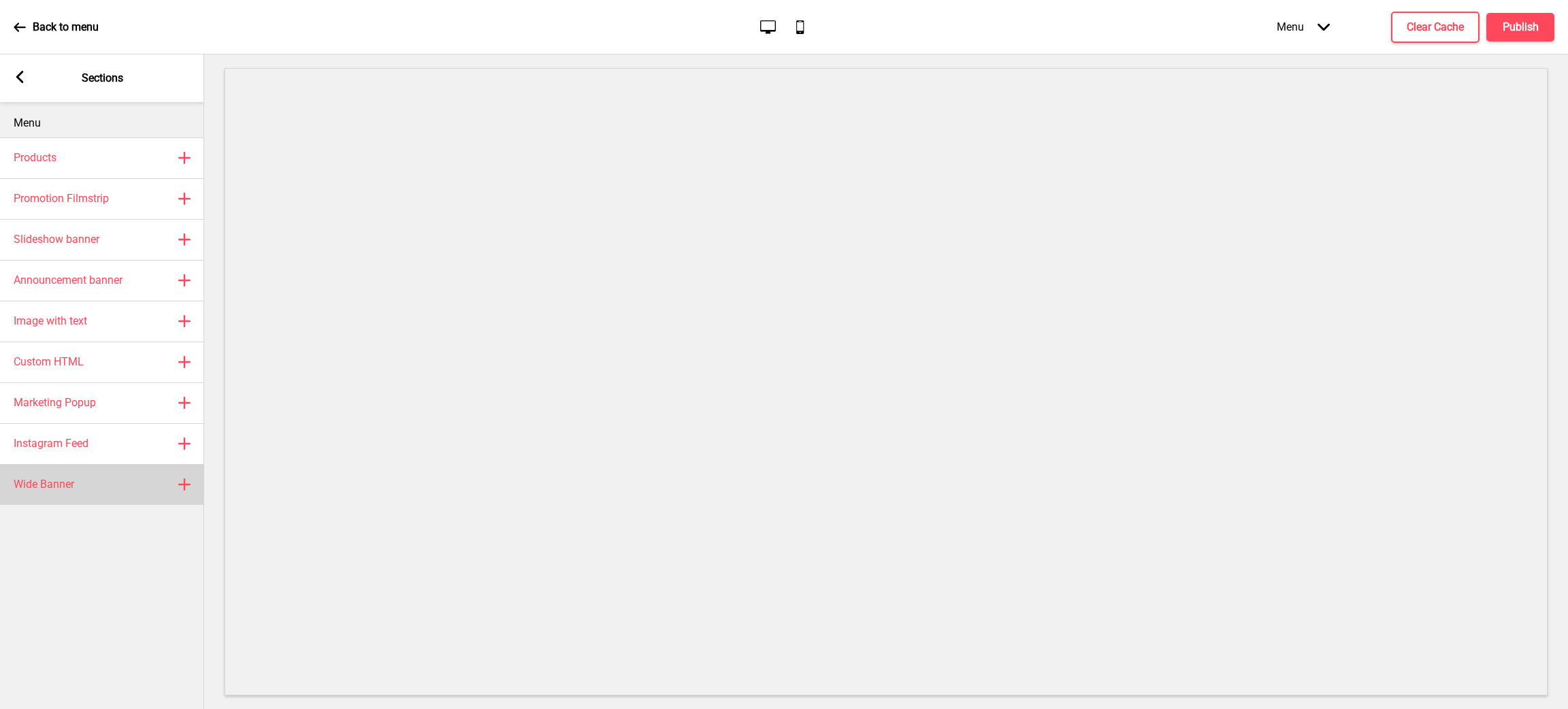
click at [64, 478] on h4 "Wide Banner" at bounding box center [43, 484] width 60 height 15
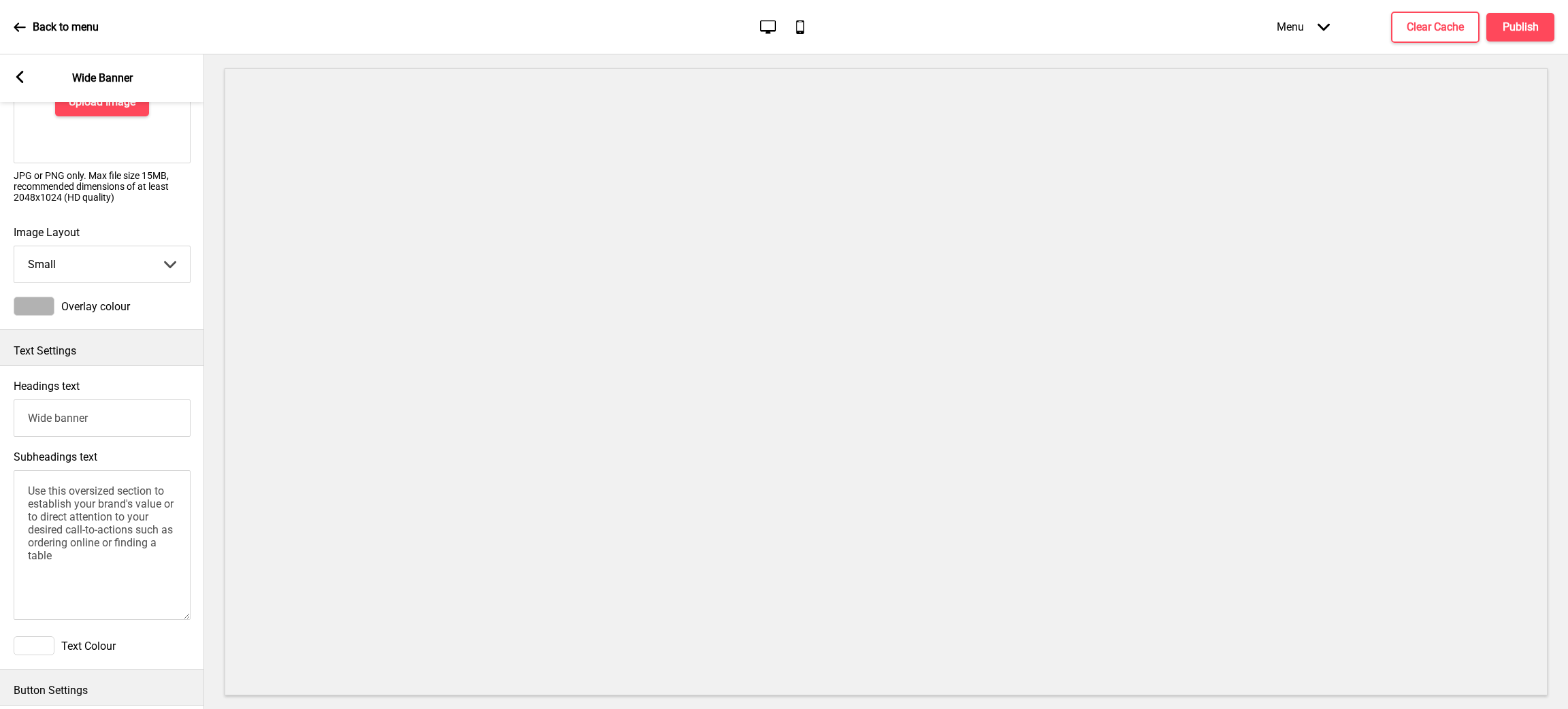
scroll to position [204, 0]
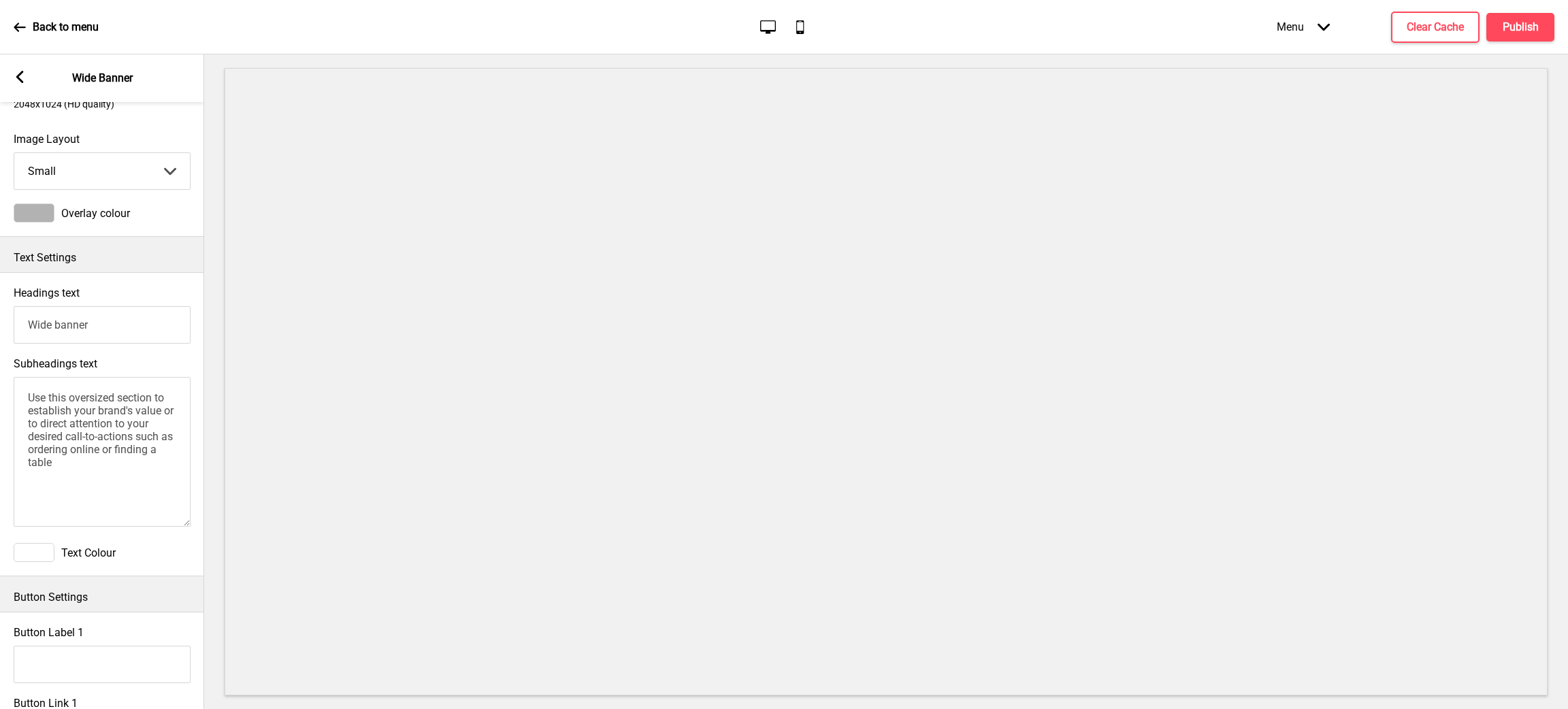
click at [71, 475] on textarea "Use this oversized section to establish your brand's value or to direct attenti…" at bounding box center [102, 452] width 177 height 150
drag, startPoint x: 70, startPoint y: 468, endPoint x: 6, endPoint y: 394, distance: 97.8
click at [6, 394] on div "Subheadings text Use this oversized section to establish your brand's value or …" at bounding box center [102, 443] width 204 height 186
paste textarea "1. London Probiotics Technology contracts external couriers for our deliveries.…"
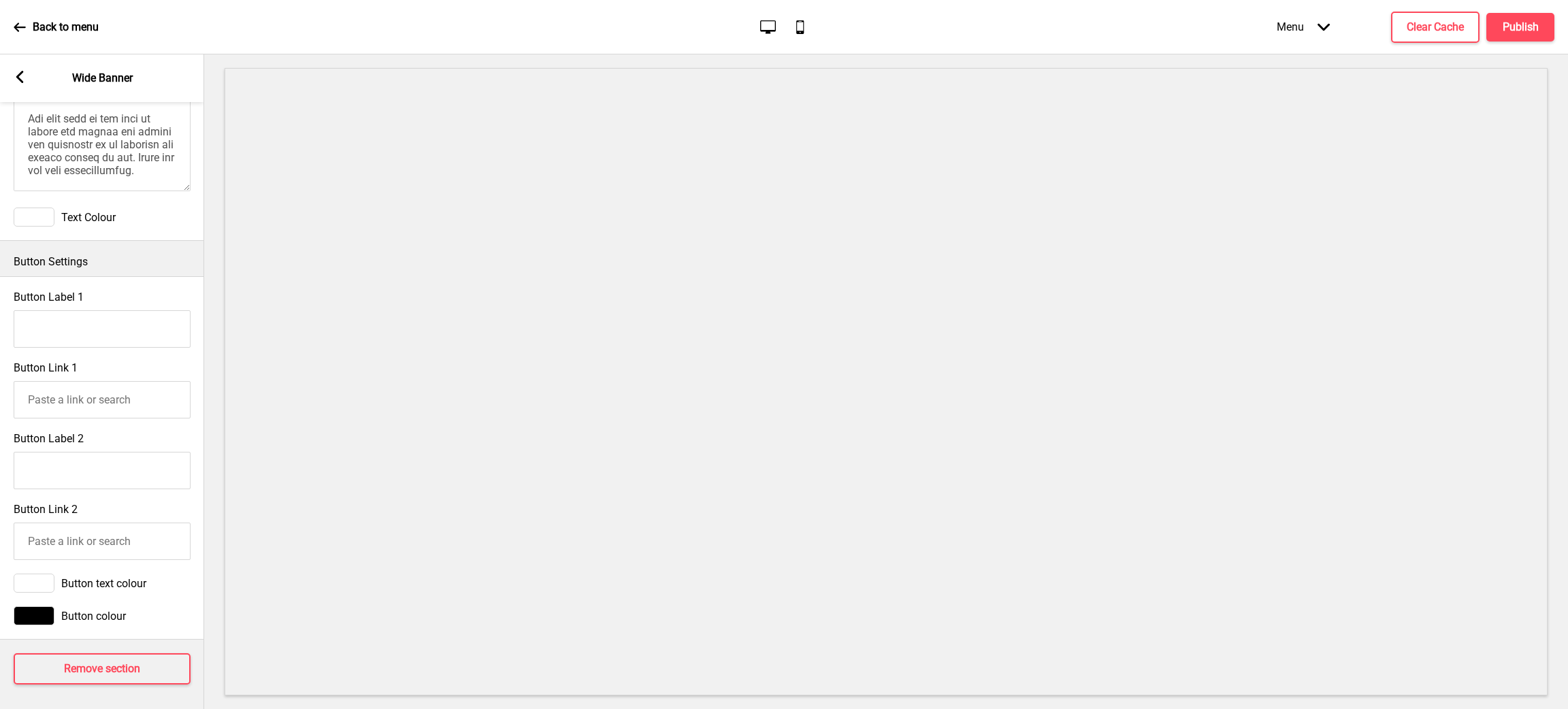
scroll to position [562, 0]
type textarea "1. London Probiotics Technology contracts external couriers for our deliveries.…"
click at [126, 659] on h4 "Remove section" at bounding box center [102, 666] width 76 height 15
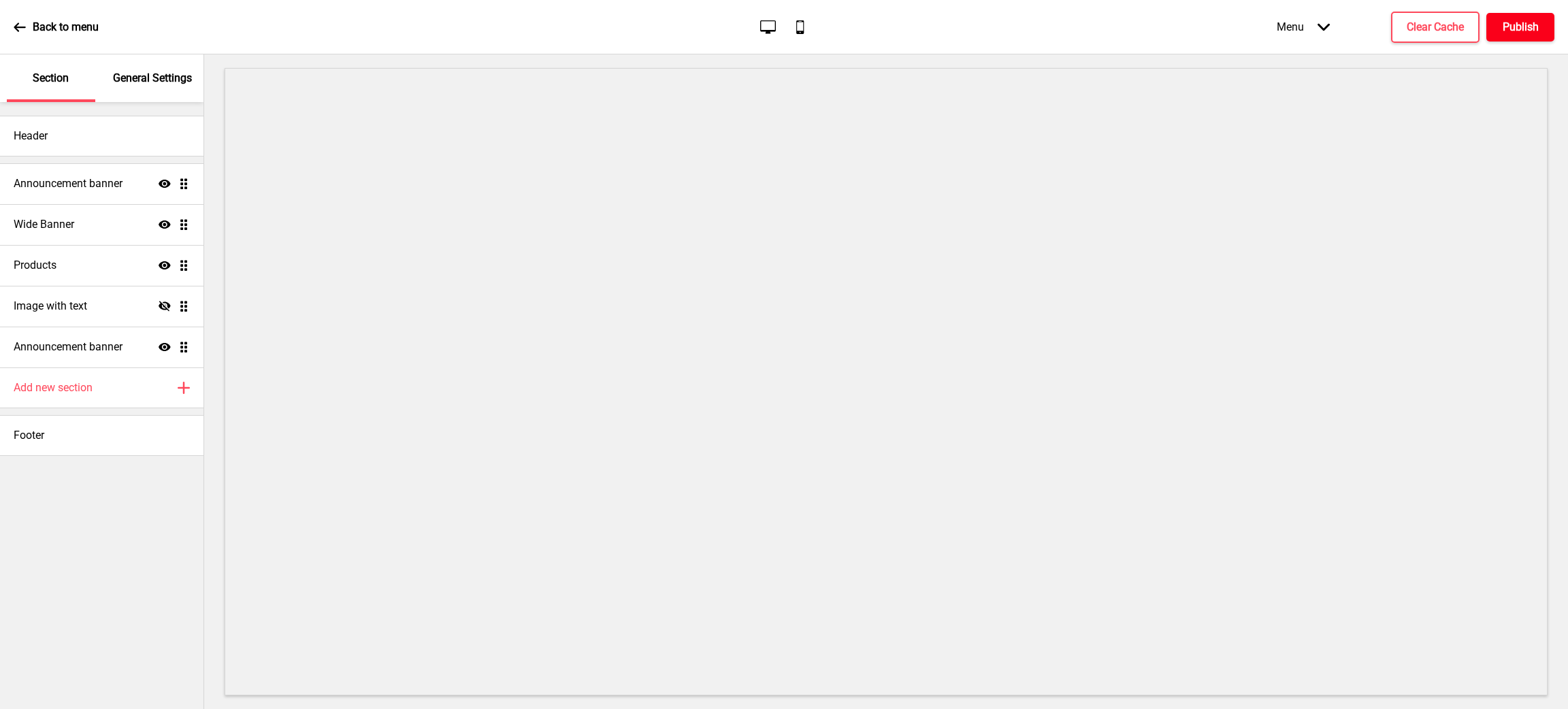
click at [1519, 16] on button "Publish" at bounding box center [1520, 27] width 68 height 28
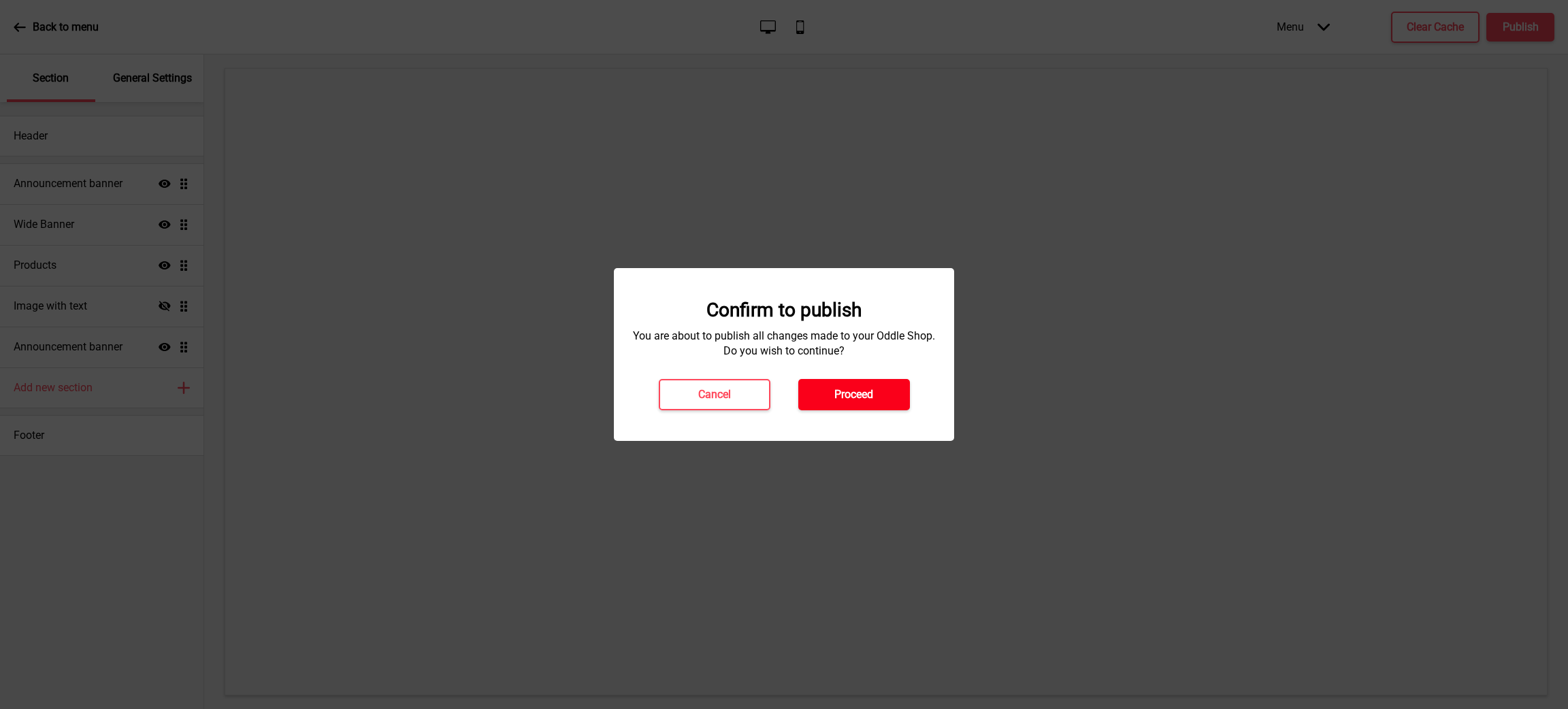
click at [861, 398] on h4 "Proceed" at bounding box center [853, 394] width 38 height 15
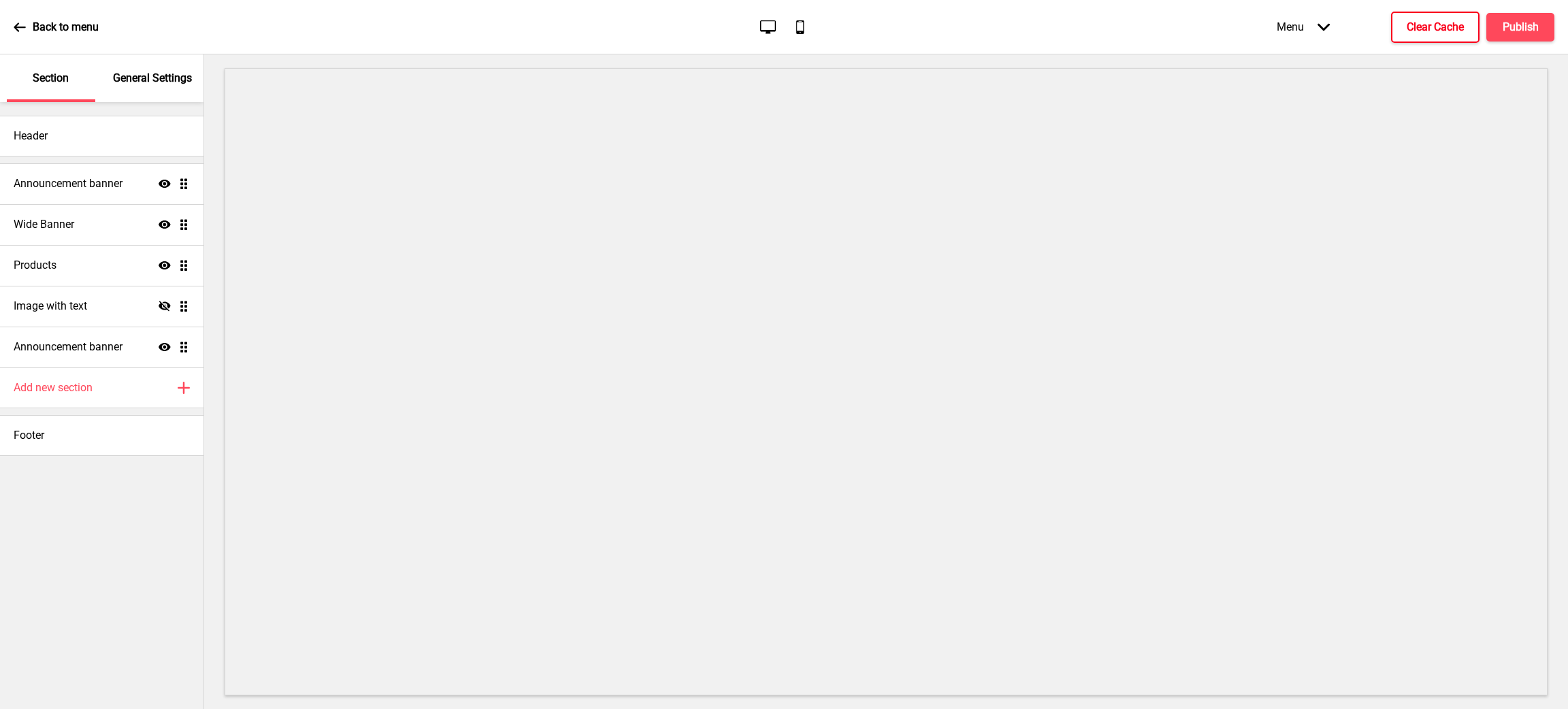
click at [1419, 20] on h4 "Clear Cache" at bounding box center [1435, 27] width 57 height 15
click at [93, 337] on div "Announcement banner Show Drag" at bounding box center [101, 347] width 203 height 41
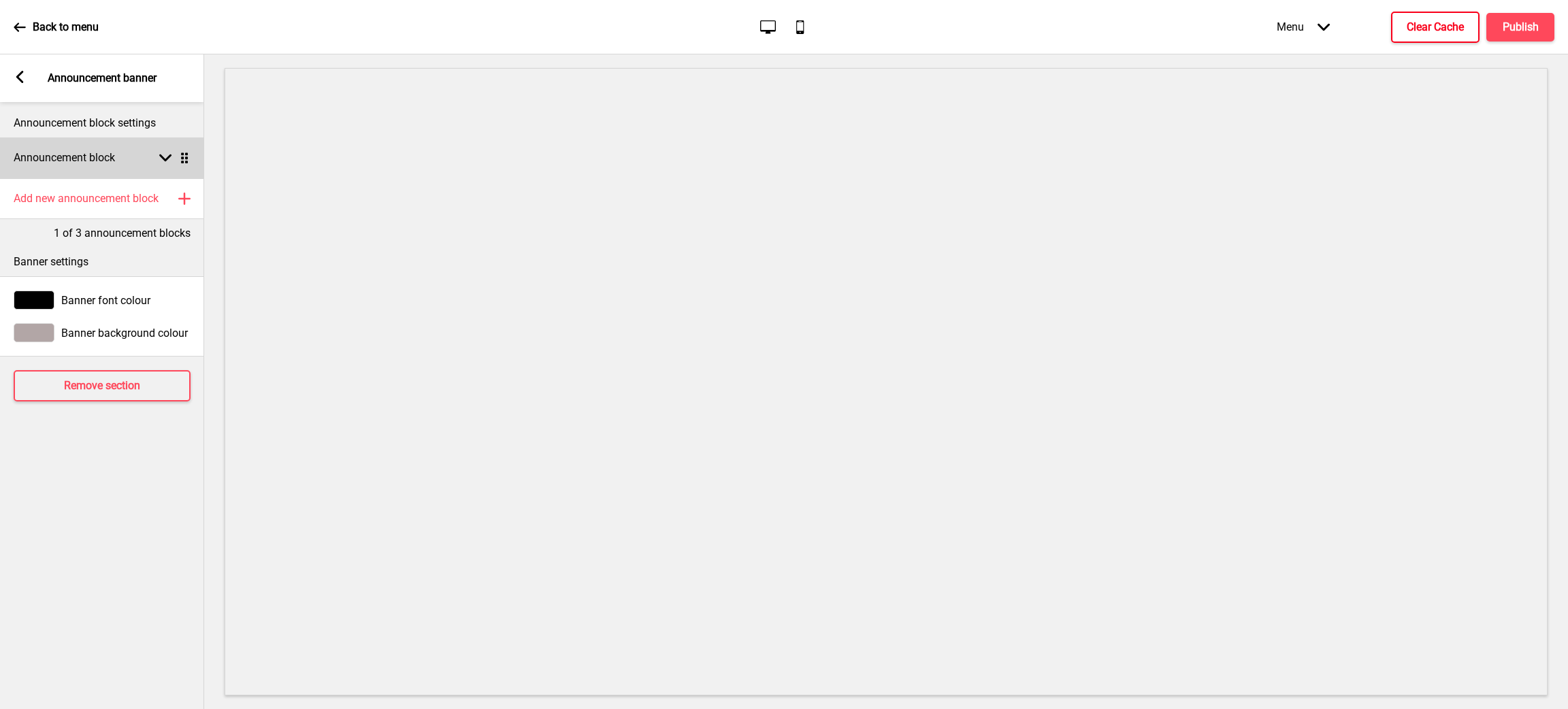
click at [161, 152] on rect at bounding box center [166, 158] width 13 height 13
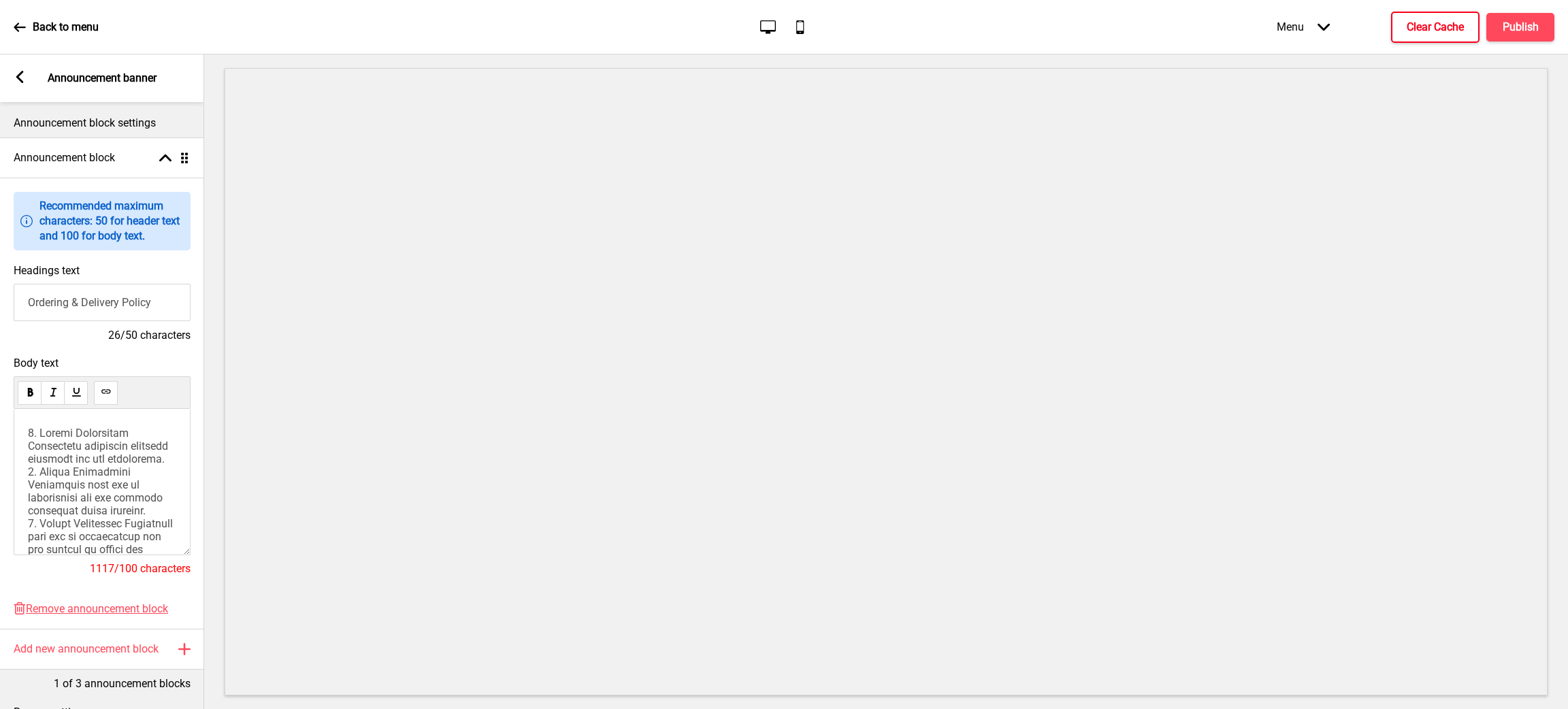
drag, startPoint x: 177, startPoint y: 307, endPoint x: 3, endPoint y: 296, distance: 174.3
click at [3, 296] on div "Headings text Ordering & Delivery Policy 26/50 characters" at bounding box center [102, 304] width 204 height 93
click at [22, 77] on rect at bounding box center [20, 77] width 13 height 13
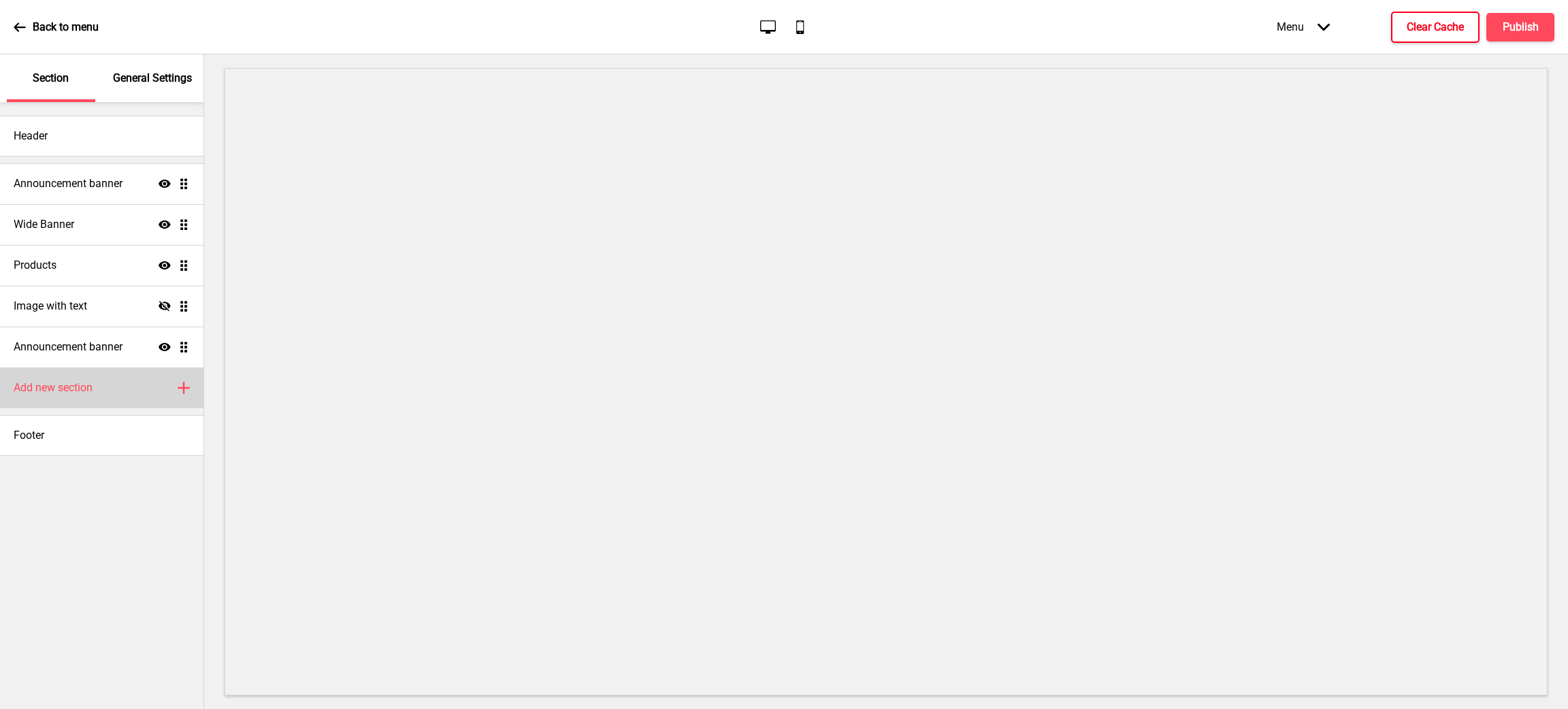
click at [97, 389] on div "Add new section Plus" at bounding box center [101, 387] width 203 height 41
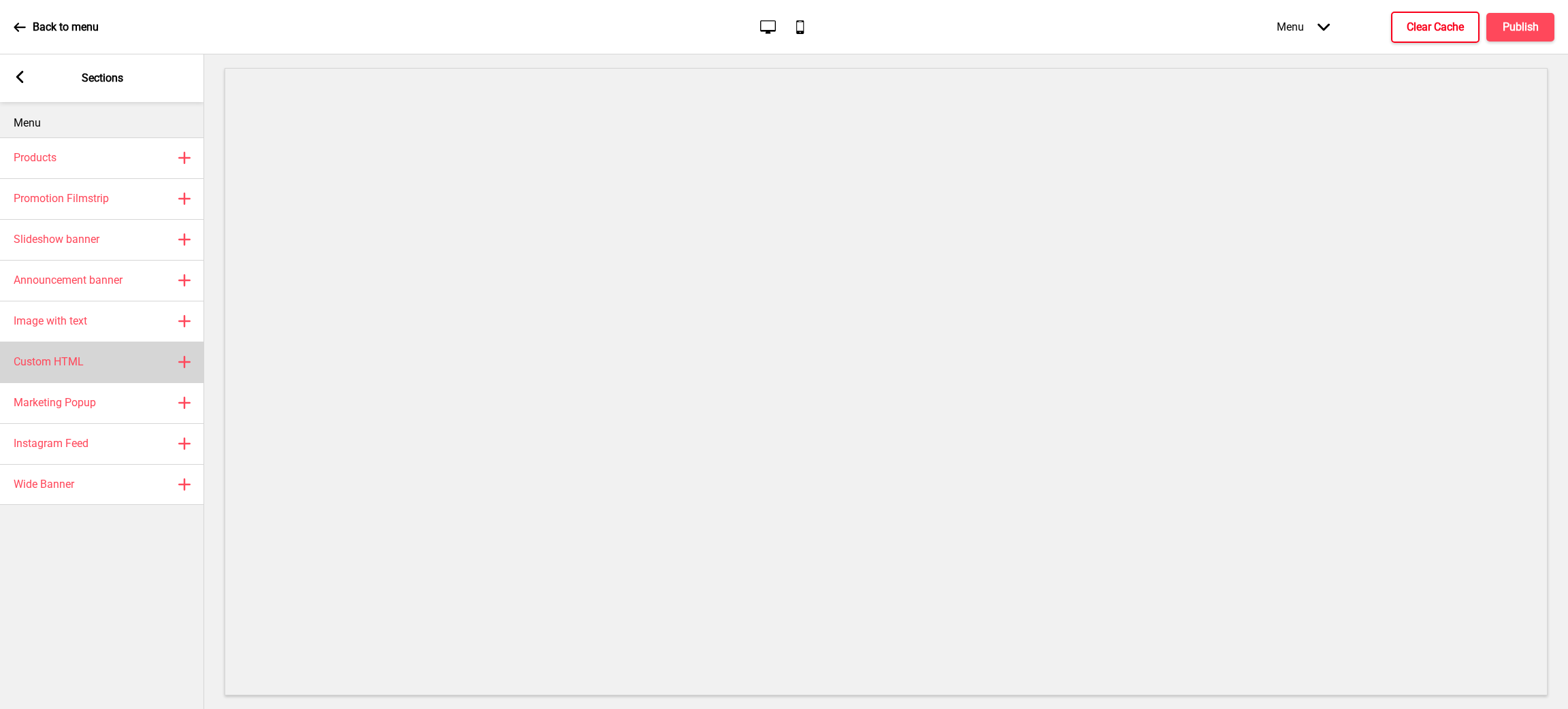
click at [85, 369] on div "Custom HTML Plus" at bounding box center [102, 362] width 204 height 41
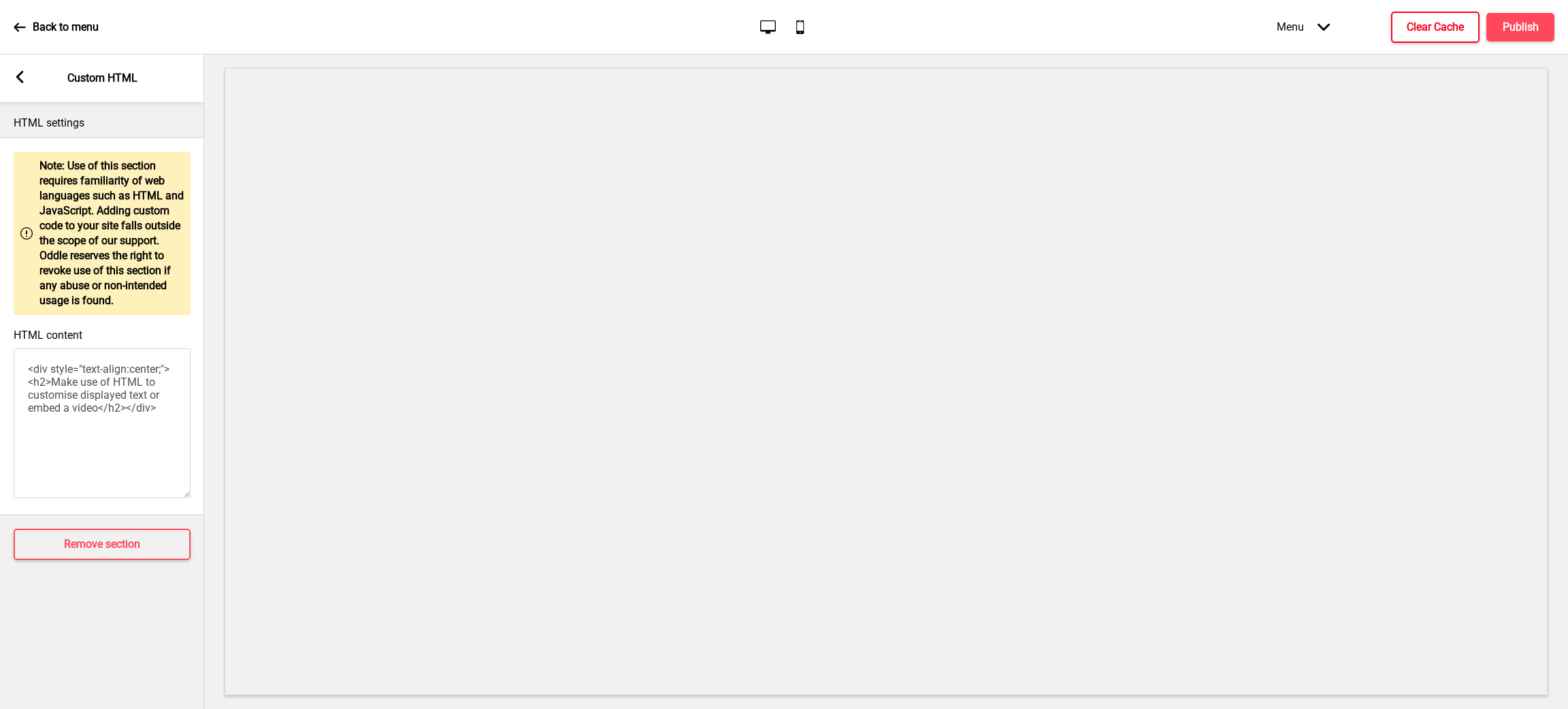
drag, startPoint x: 128, startPoint y: 439, endPoint x: 13, endPoint y: 350, distance: 145.4
click at [13, 350] on textarea "<div style="text-align:center;"><h2>Make use of HTML to customise displayed tex…" at bounding box center [102, 423] width 177 height 150
paste textarea "class="container container-background"> <div class="wrapper"> <div style="text-…"
type textarea "<div class="container container-background"> <div class="wrapper"> <div style="…"
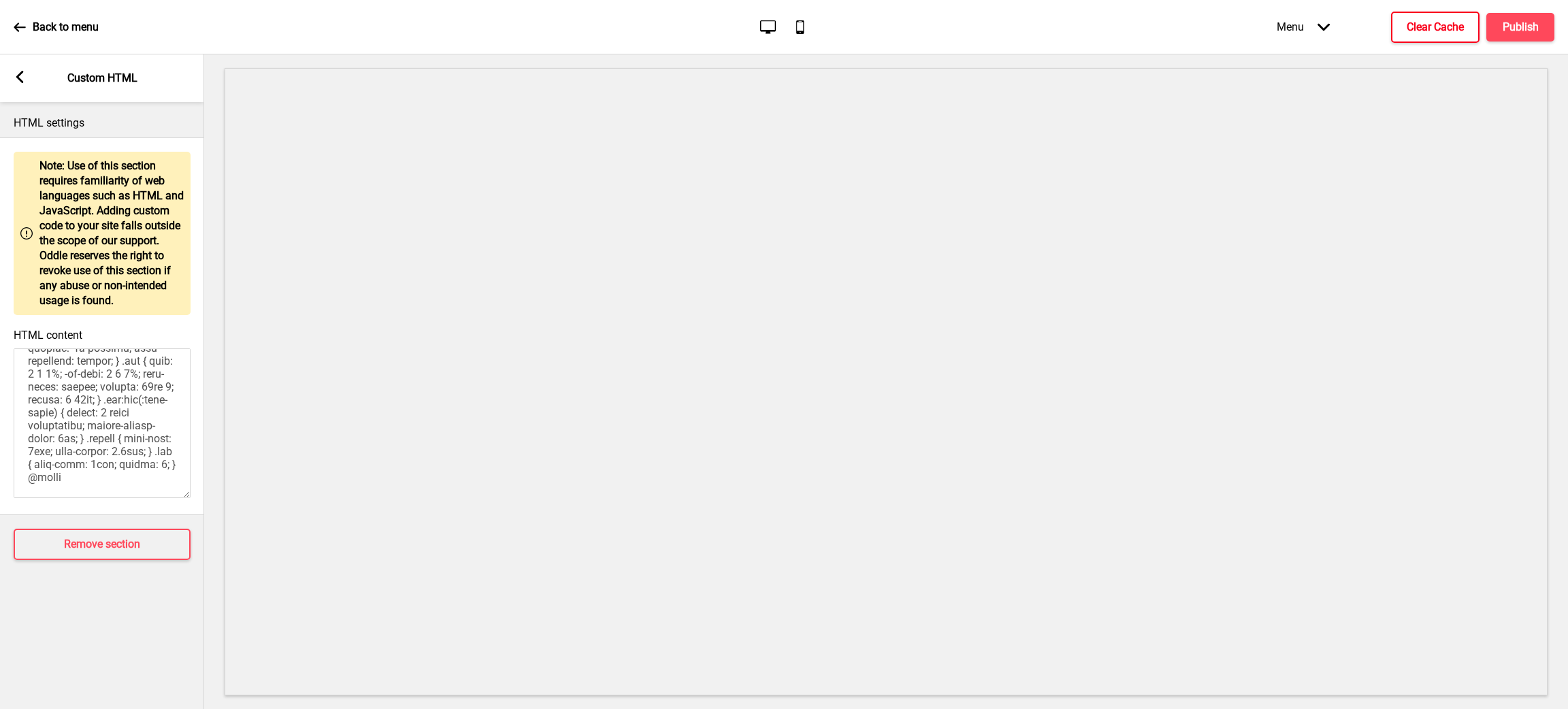
click at [21, 80] on icon at bounding box center [20, 77] width 8 height 13
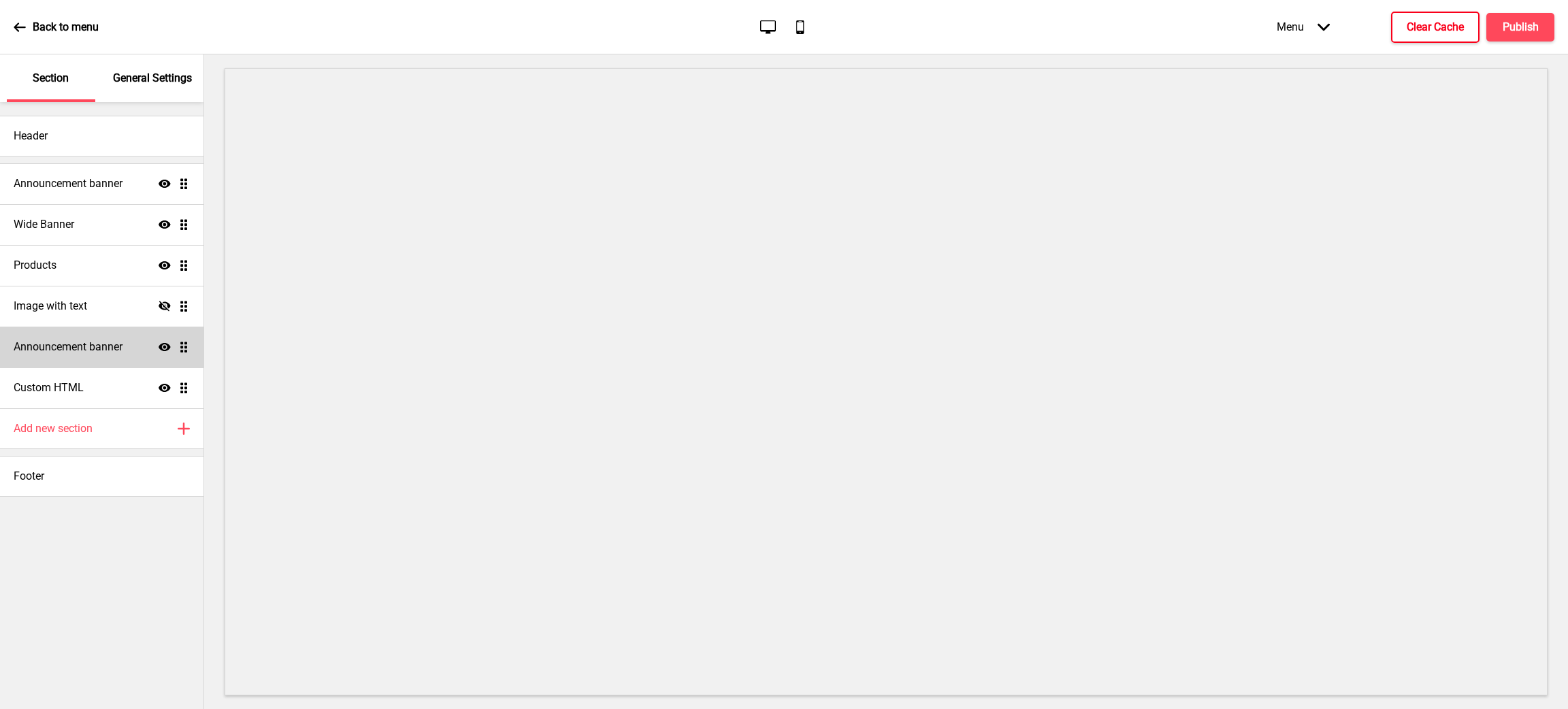
click at [164, 341] on icon "Show" at bounding box center [165, 347] width 13 height 13
click at [1527, 20] on h4 "Publish" at bounding box center [1521, 27] width 36 height 15
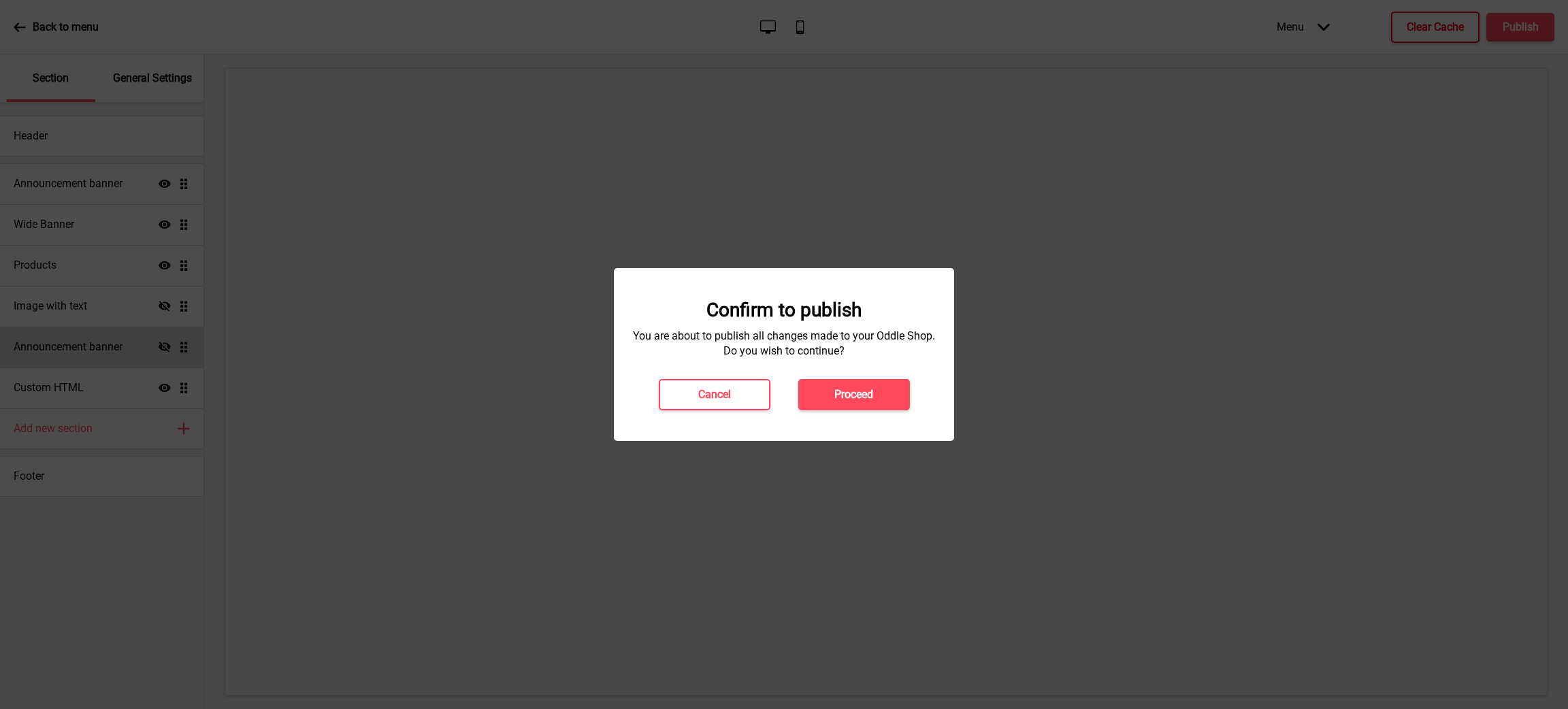
click at [870, 394] on h4 "Proceed" at bounding box center [853, 394] width 38 height 15
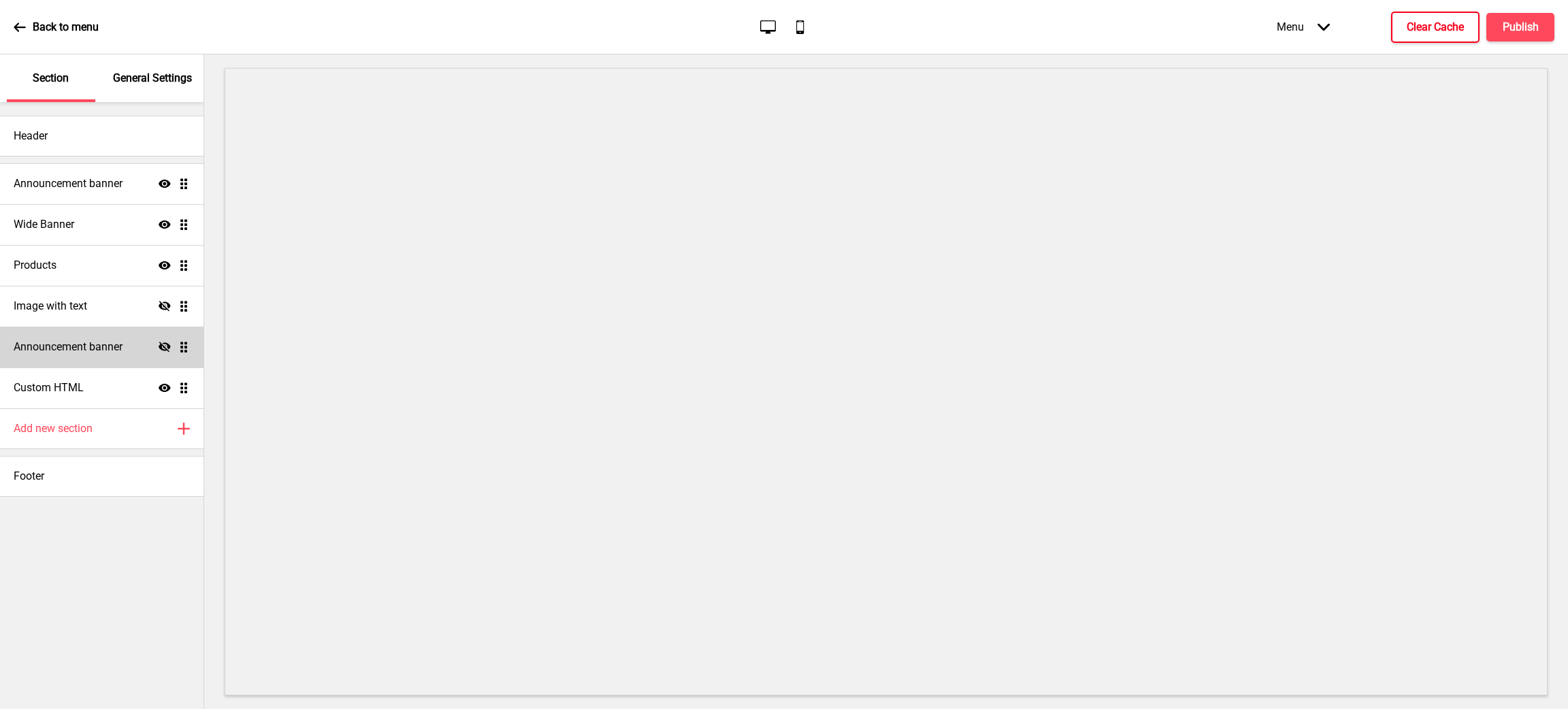
click at [1431, 20] on h4 "Clear Cache" at bounding box center [1435, 27] width 57 height 15
